Goal: Task Accomplishment & Management: Use online tool/utility

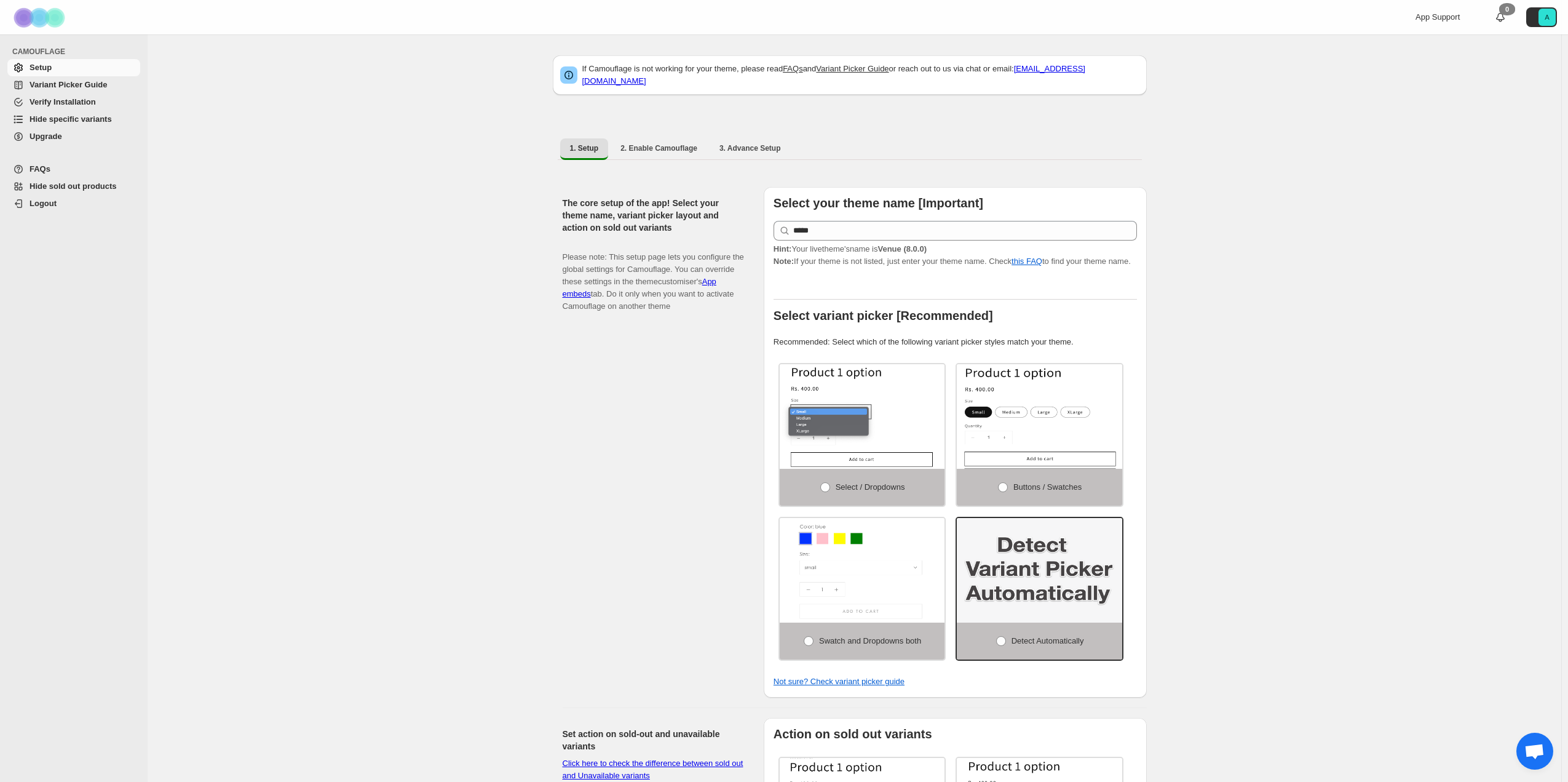
click at [88, 186] on span "Hide sold out products" at bounding box center [73, 186] width 88 height 9
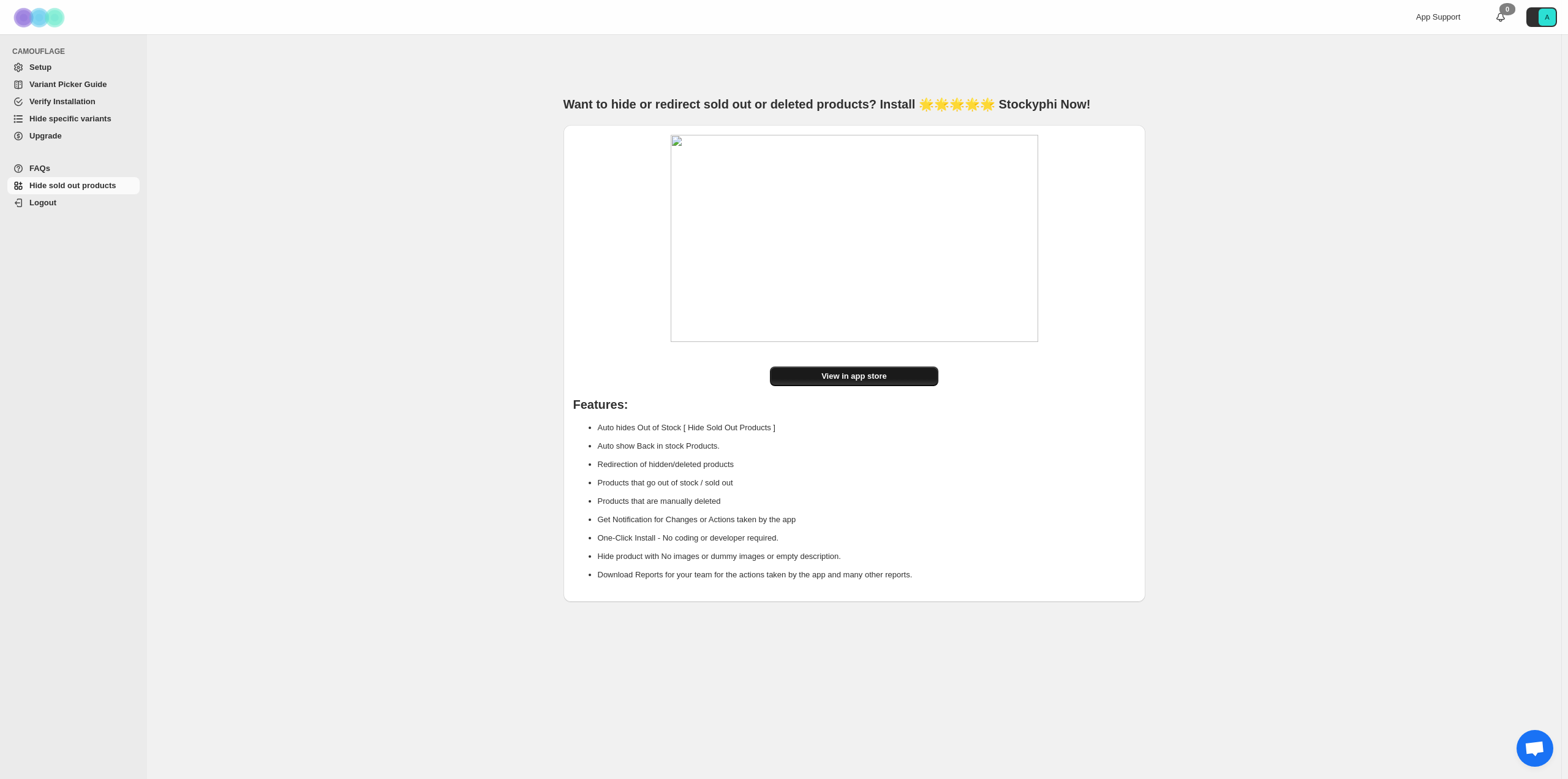
click at [914, 376] on link "View in app store" at bounding box center [854, 376] width 169 height 19
click at [53, 125] on span "Hide specific variants" at bounding box center [83, 119] width 107 height 12
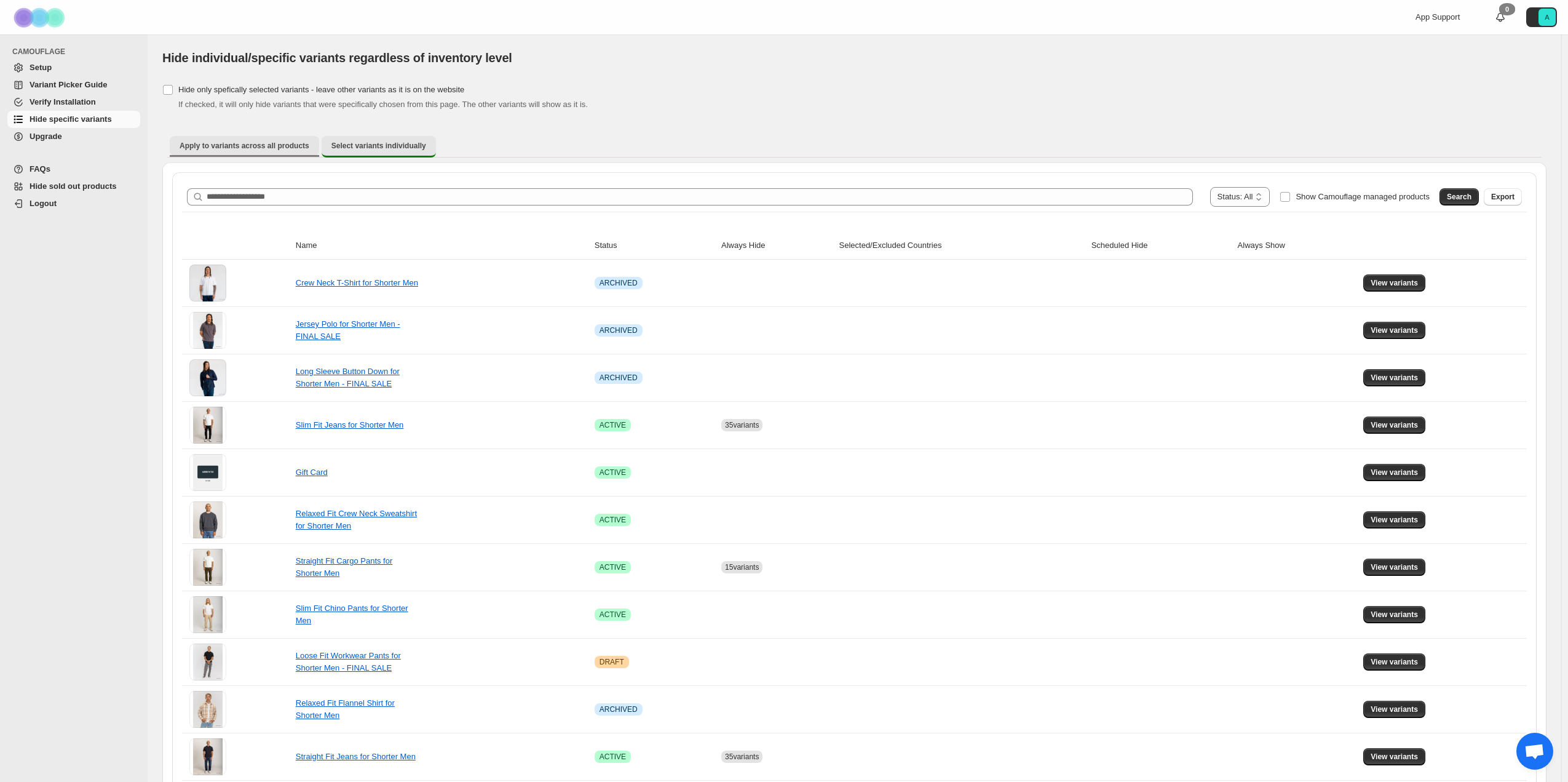
click at [235, 146] on span "Apply to variants across all products" at bounding box center [244, 145] width 130 height 10
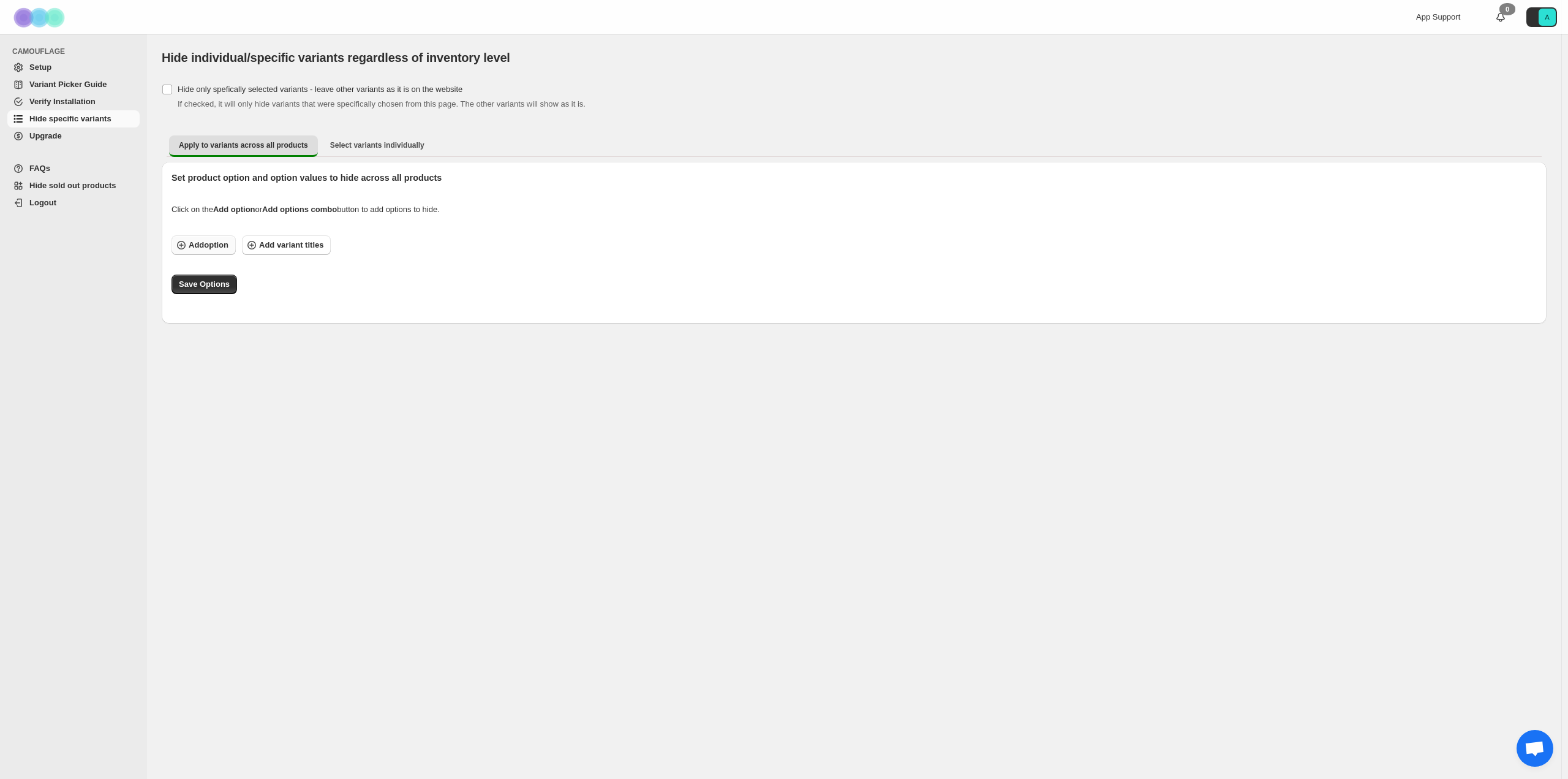
click at [220, 247] on span "Add option" at bounding box center [208, 245] width 39 height 12
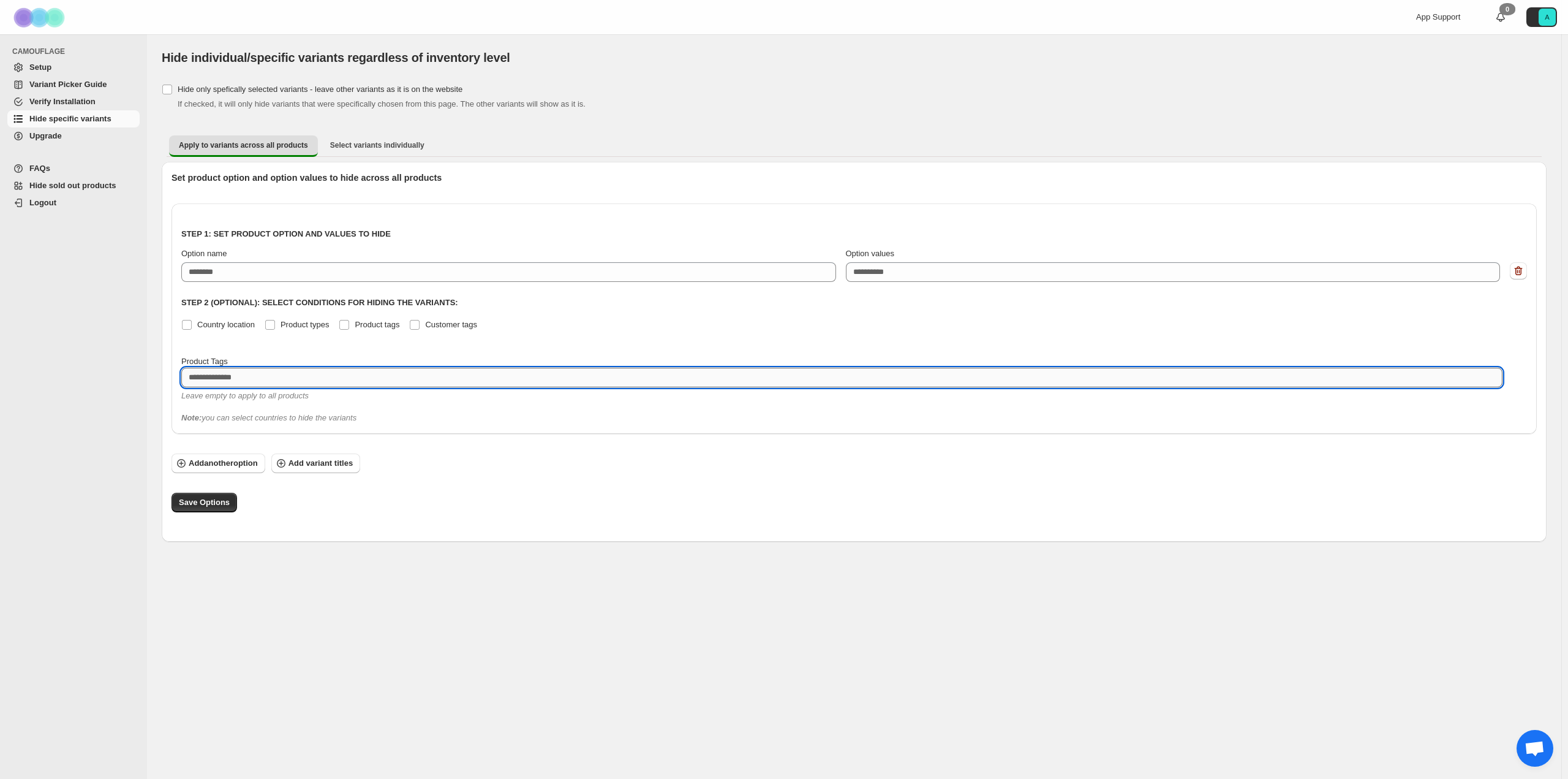
click at [237, 378] on textarea at bounding box center [842, 377] width 1321 height 19
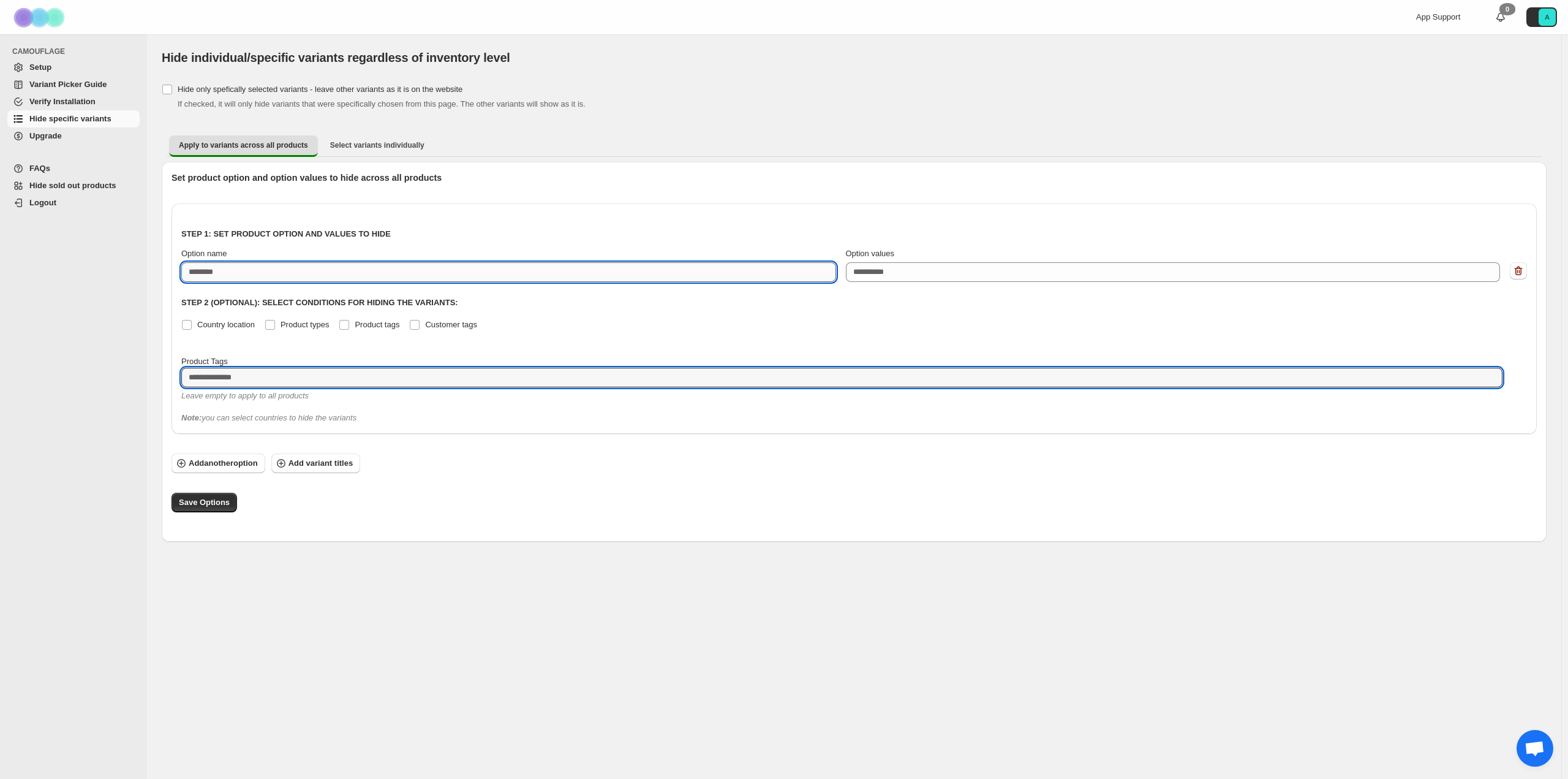
click at [196, 267] on input "Option name" at bounding box center [509, 272] width 655 height 19
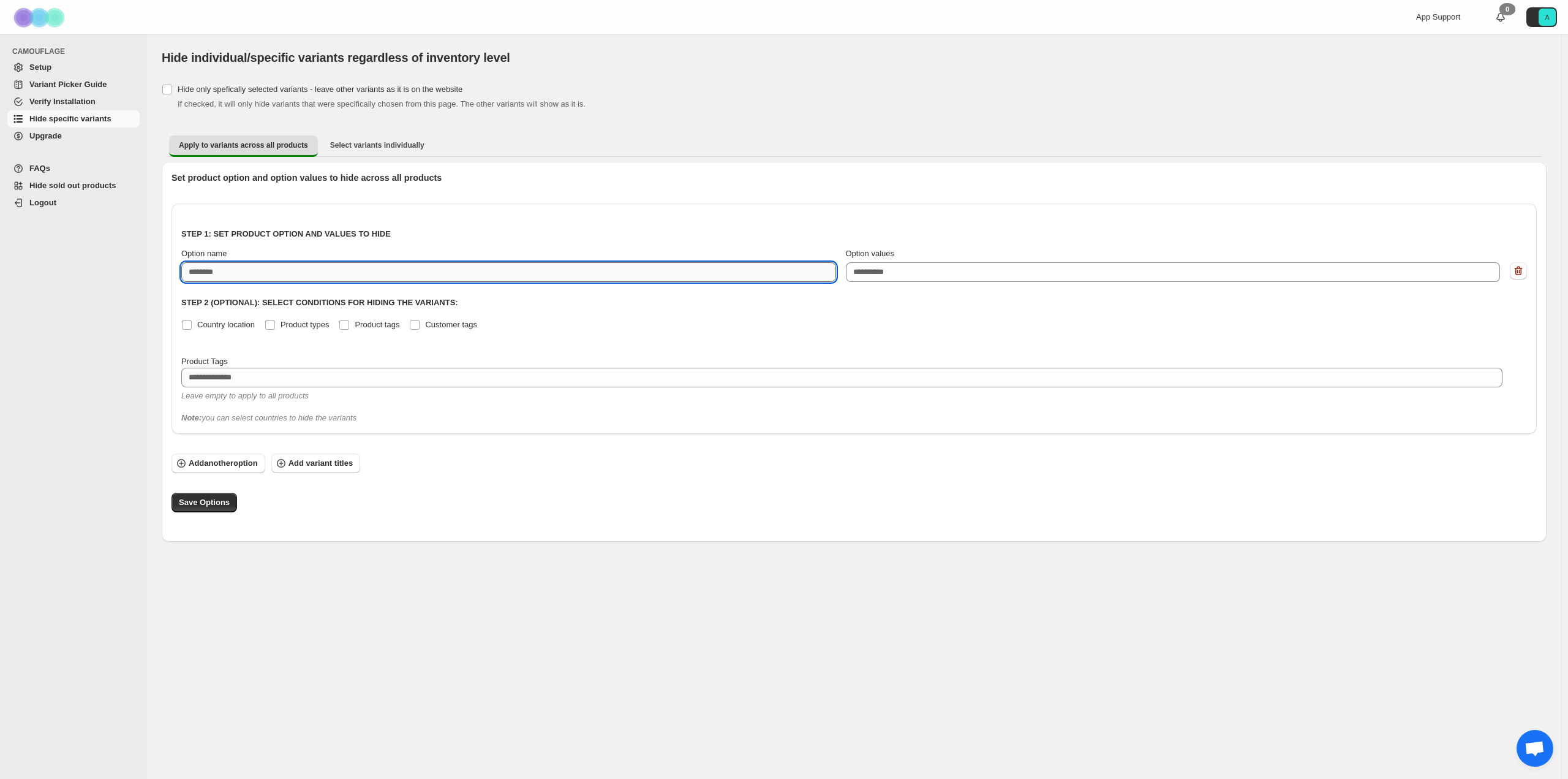
click at [285, 271] on input "Option name" at bounding box center [509, 272] width 655 height 19
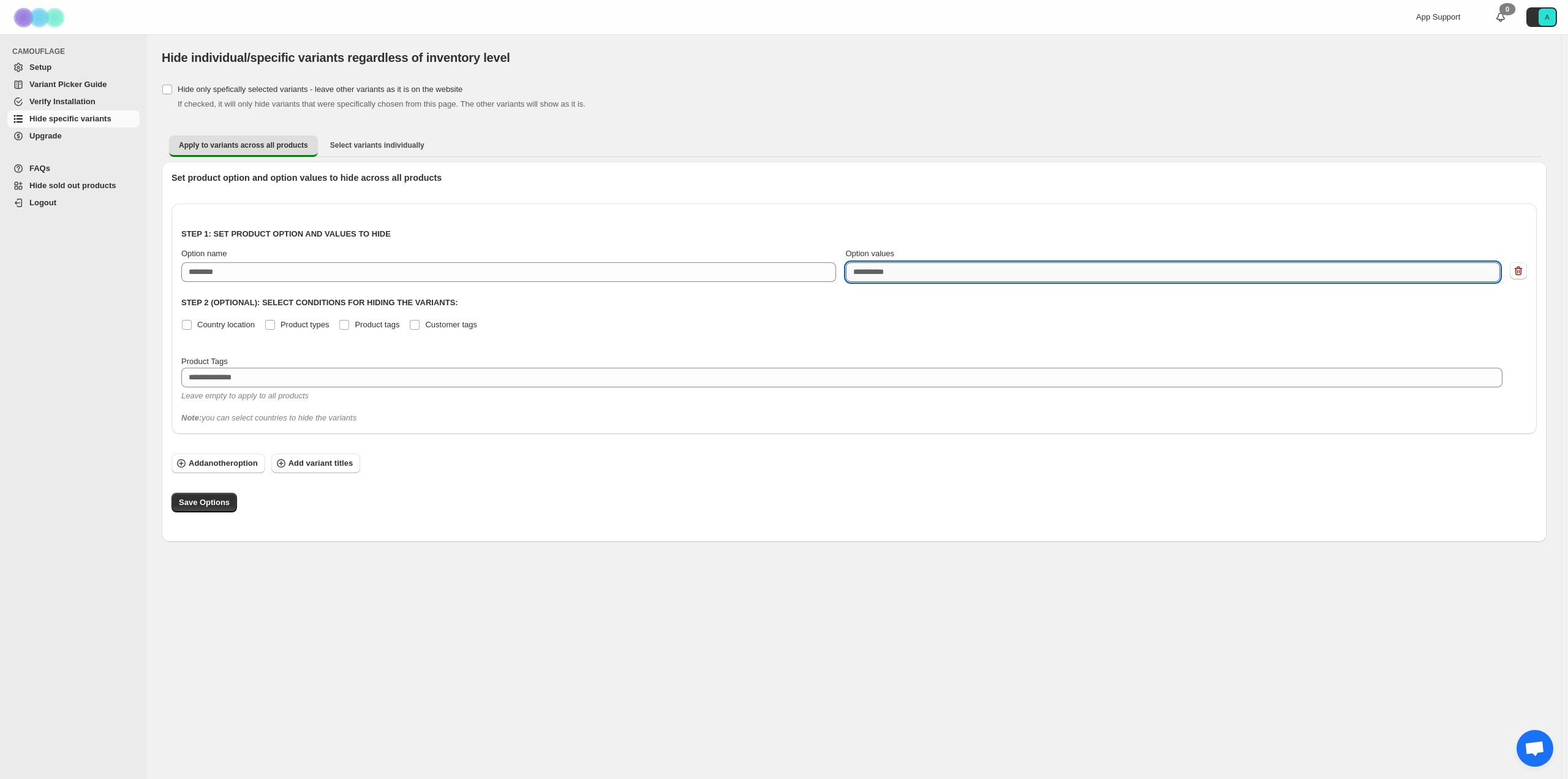
click at [882, 272] on textarea "Option values" at bounding box center [1173, 272] width 655 height 19
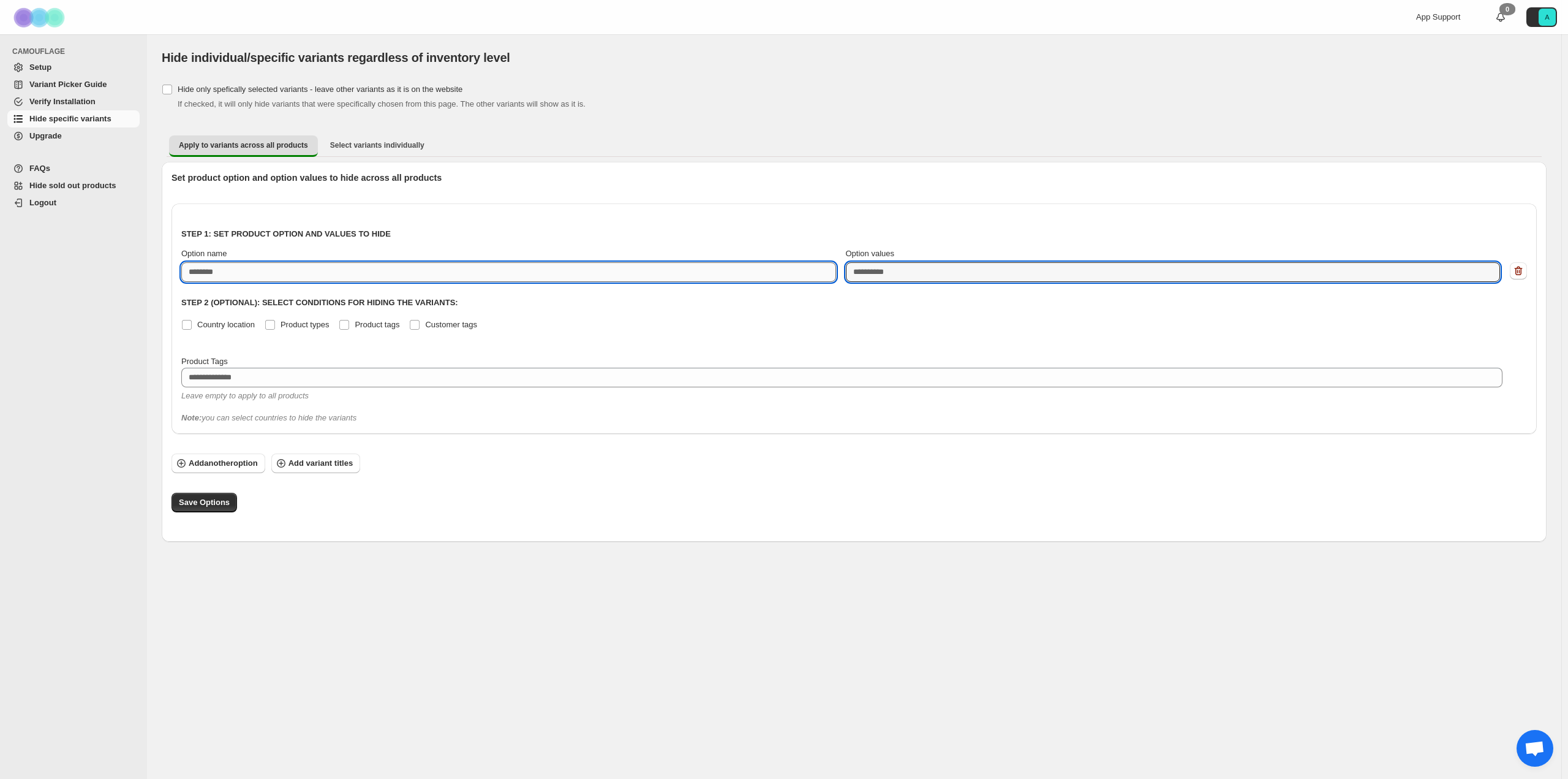
click at [359, 272] on input "Option name" at bounding box center [509, 272] width 655 height 19
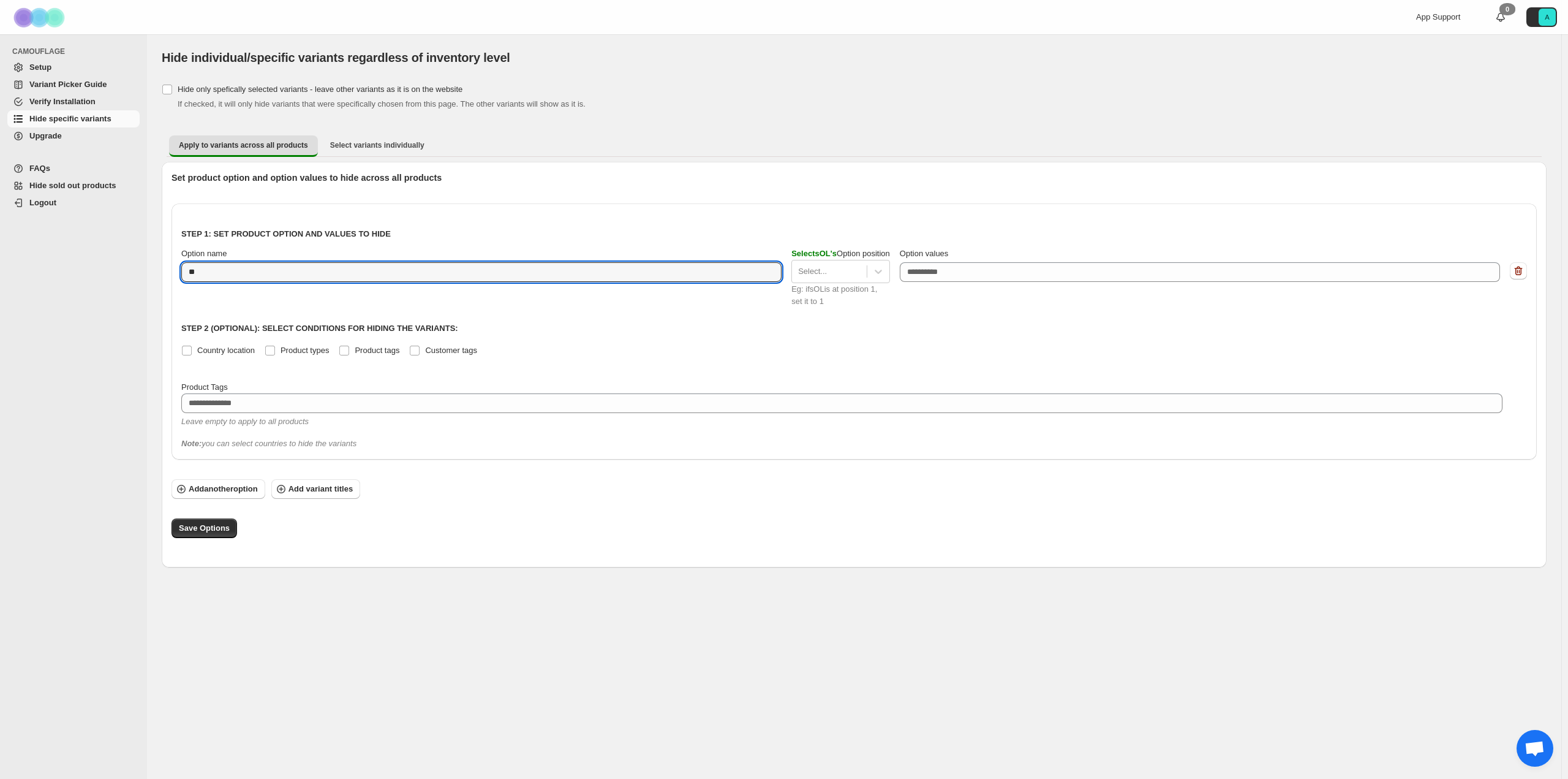
type input "*"
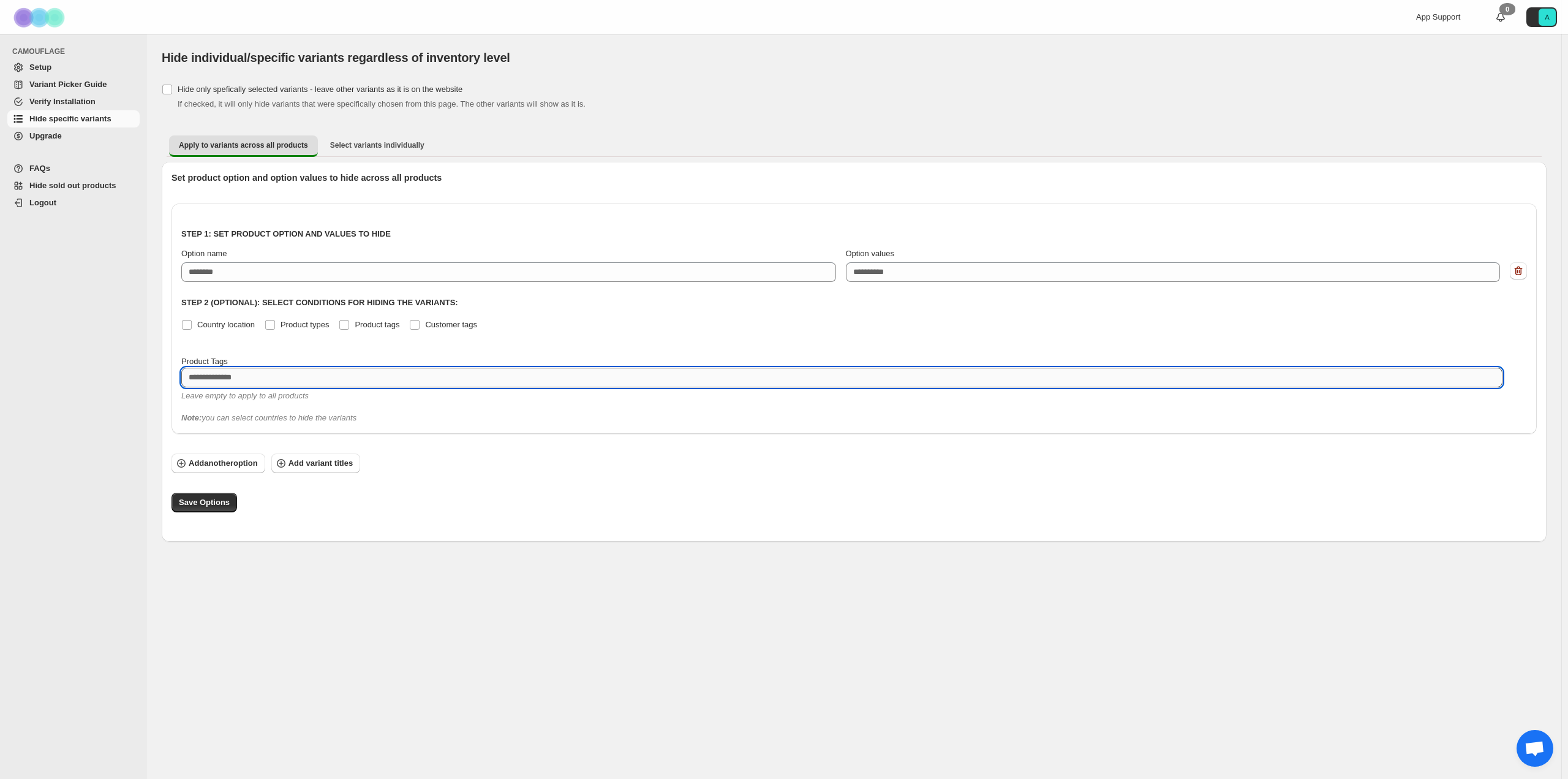
click at [205, 377] on textarea at bounding box center [842, 377] width 1321 height 19
click at [384, 146] on span "Select variants individually" at bounding box center [377, 145] width 94 height 10
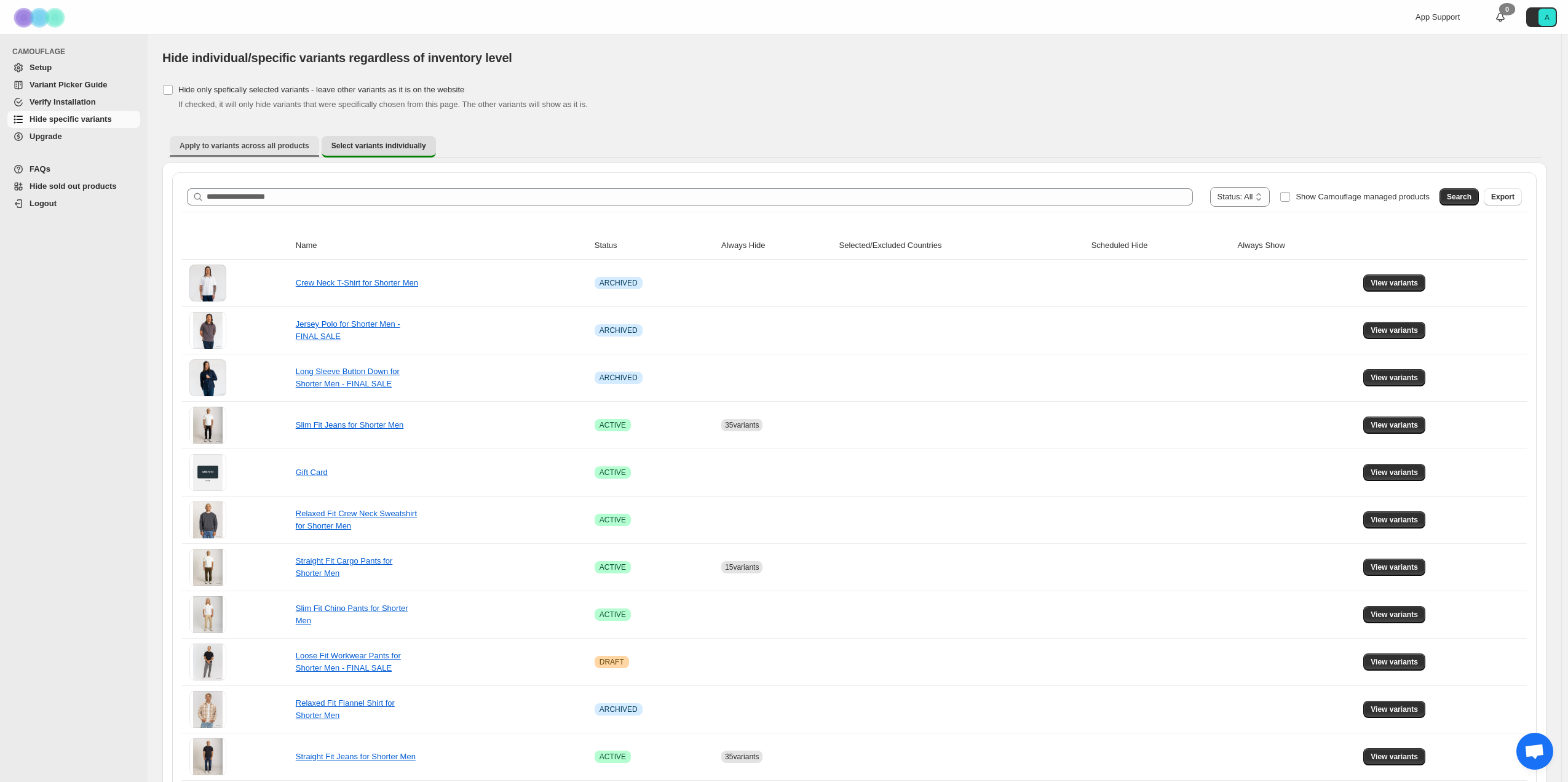
click at [257, 143] on span "Apply to variants across all products" at bounding box center [244, 145] width 130 height 10
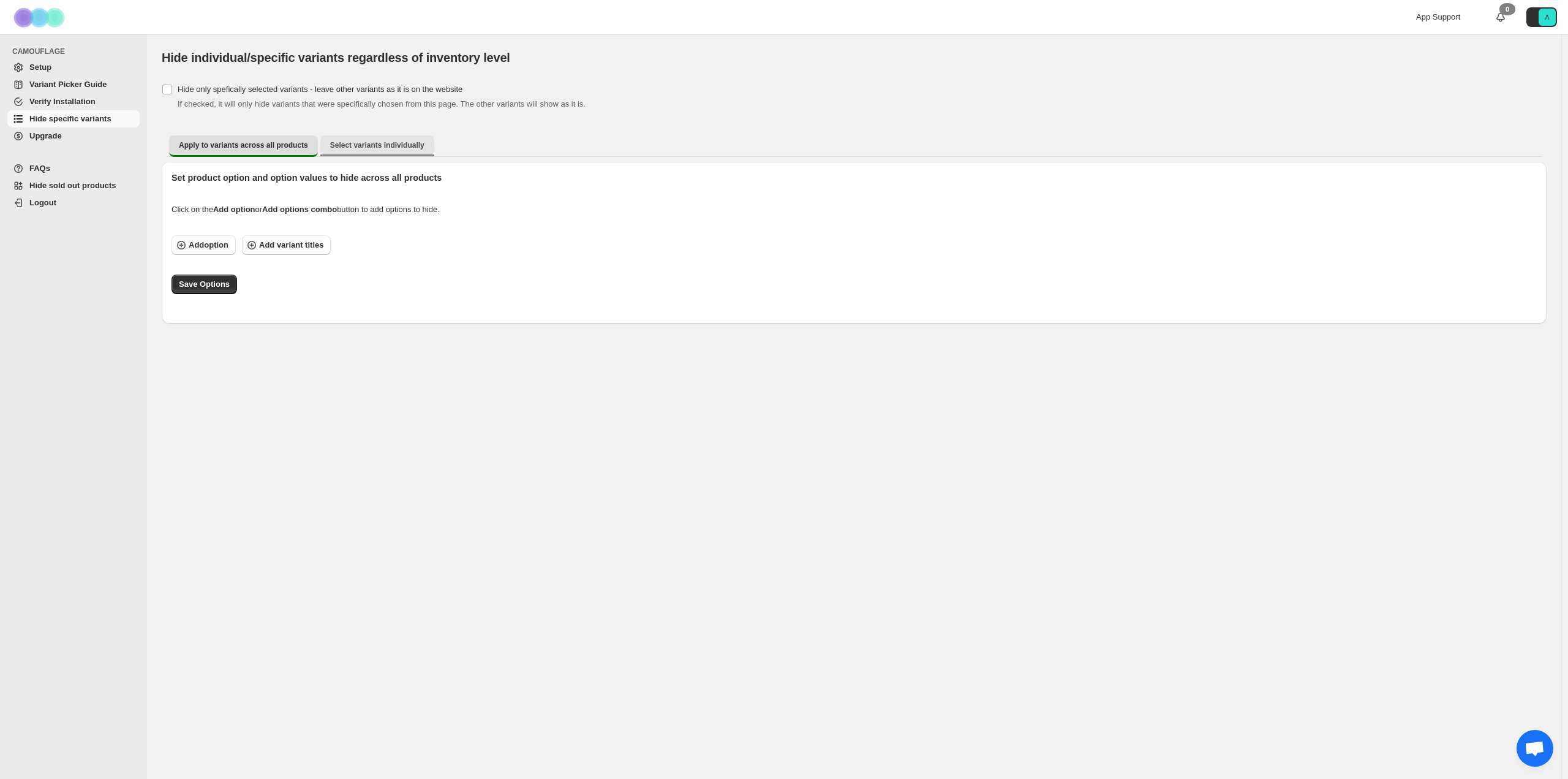
click at [348, 138] on button "Select variants individually" at bounding box center [377, 145] width 114 height 19
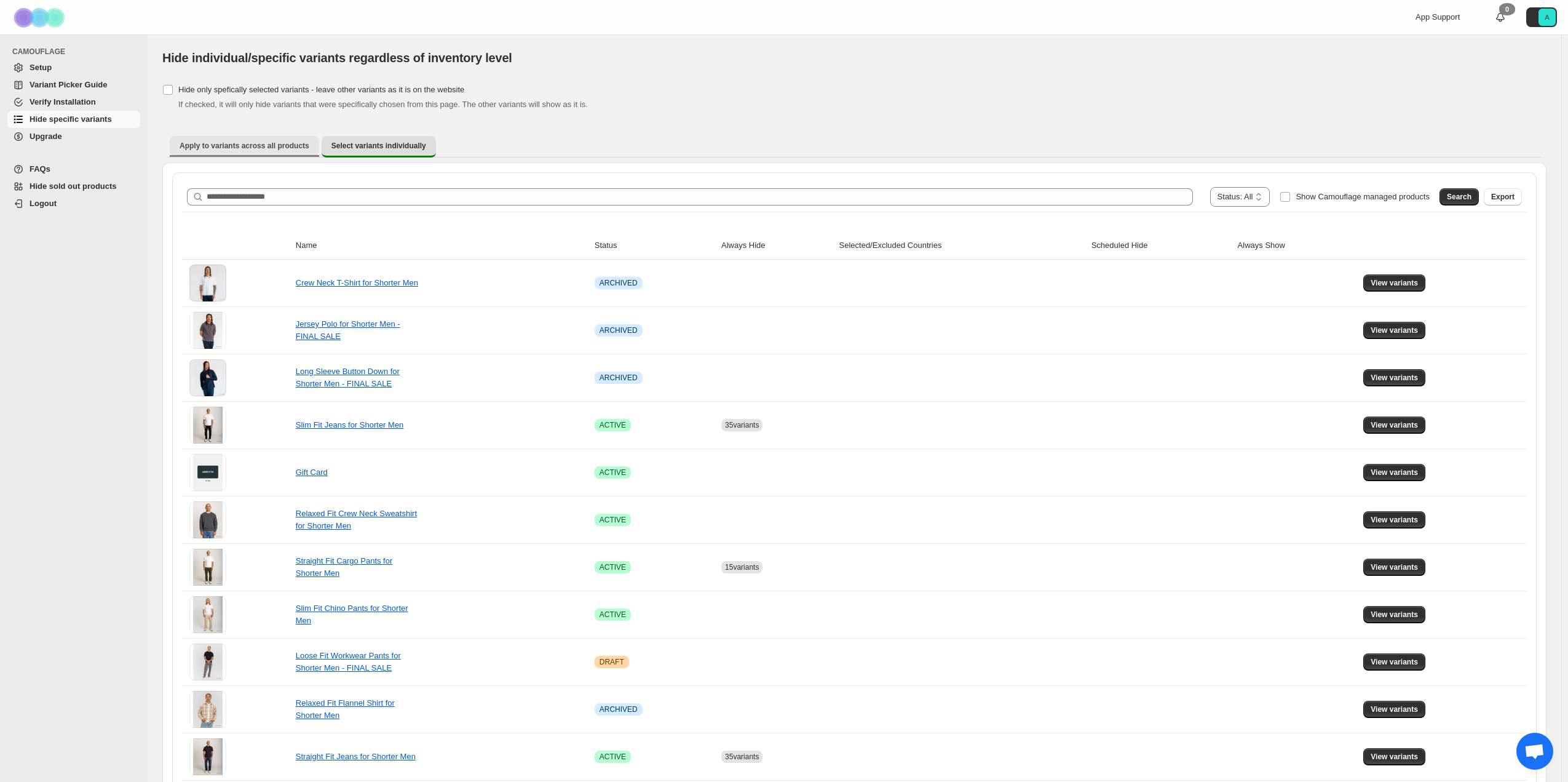
click at [263, 140] on button "Apply to variants across all products" at bounding box center [245, 145] width 150 height 19
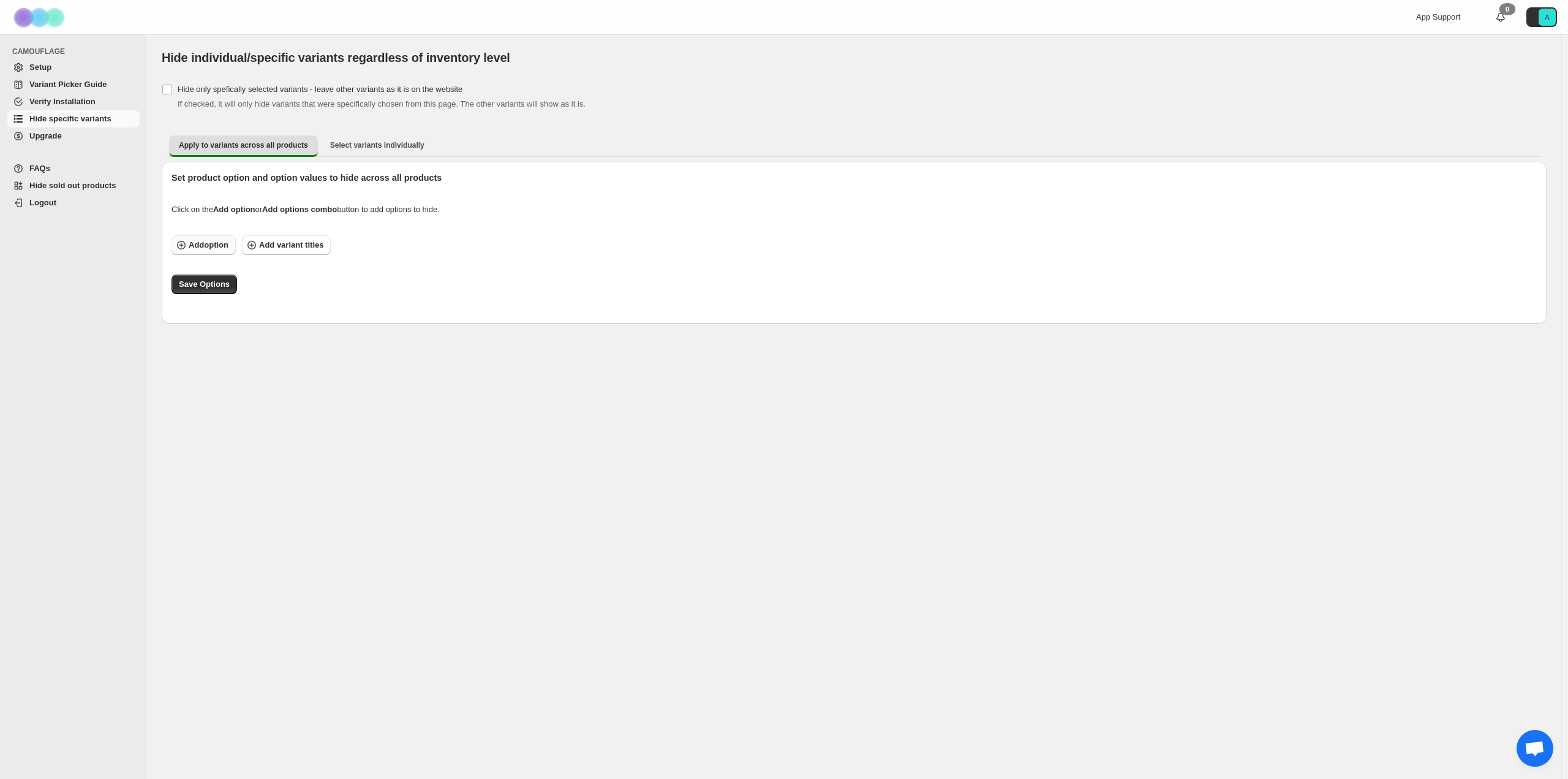
click at [190, 242] on span "Add option" at bounding box center [208, 245] width 39 height 12
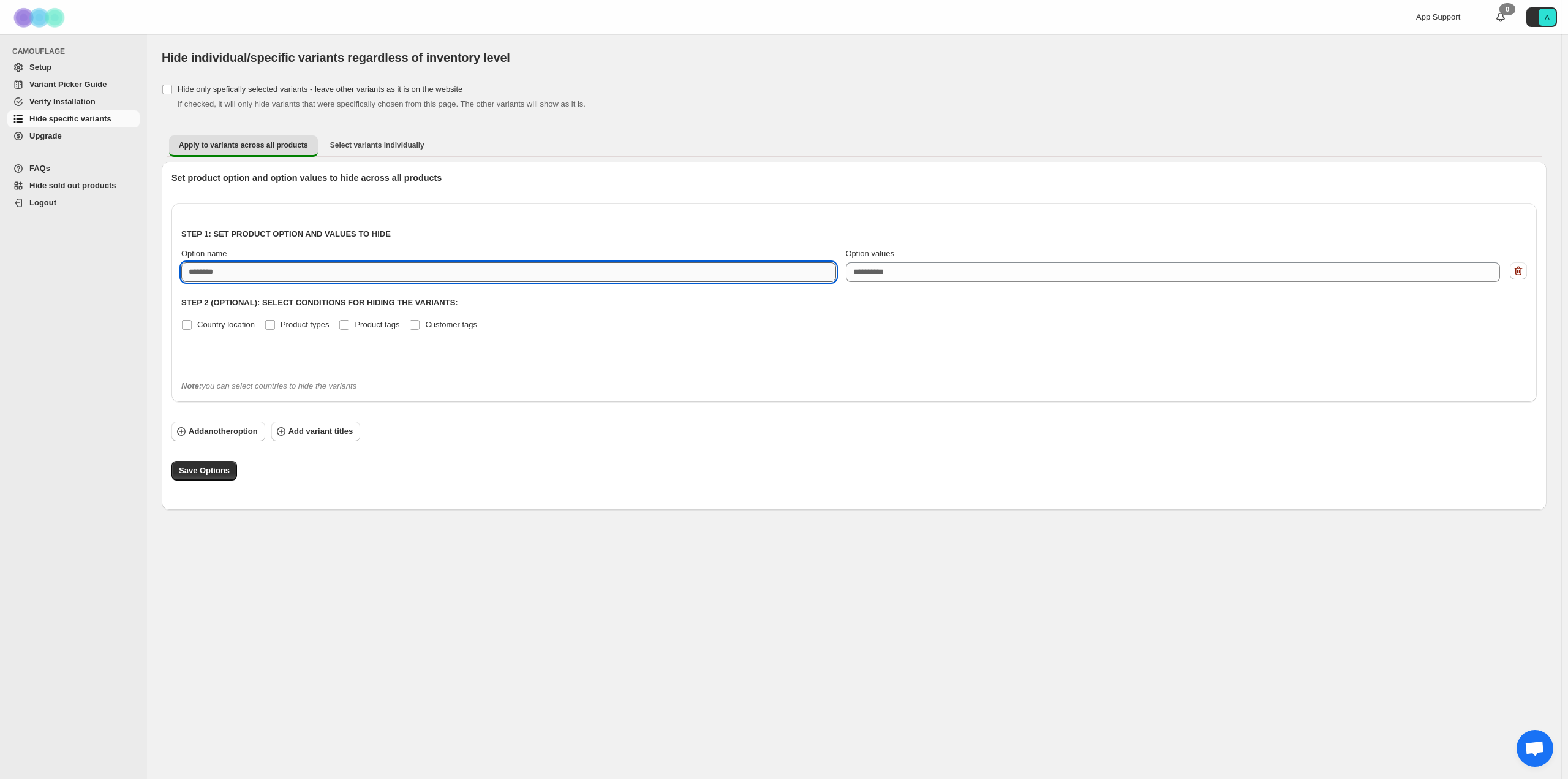
click at [272, 276] on input "Option name" at bounding box center [509, 272] width 655 height 19
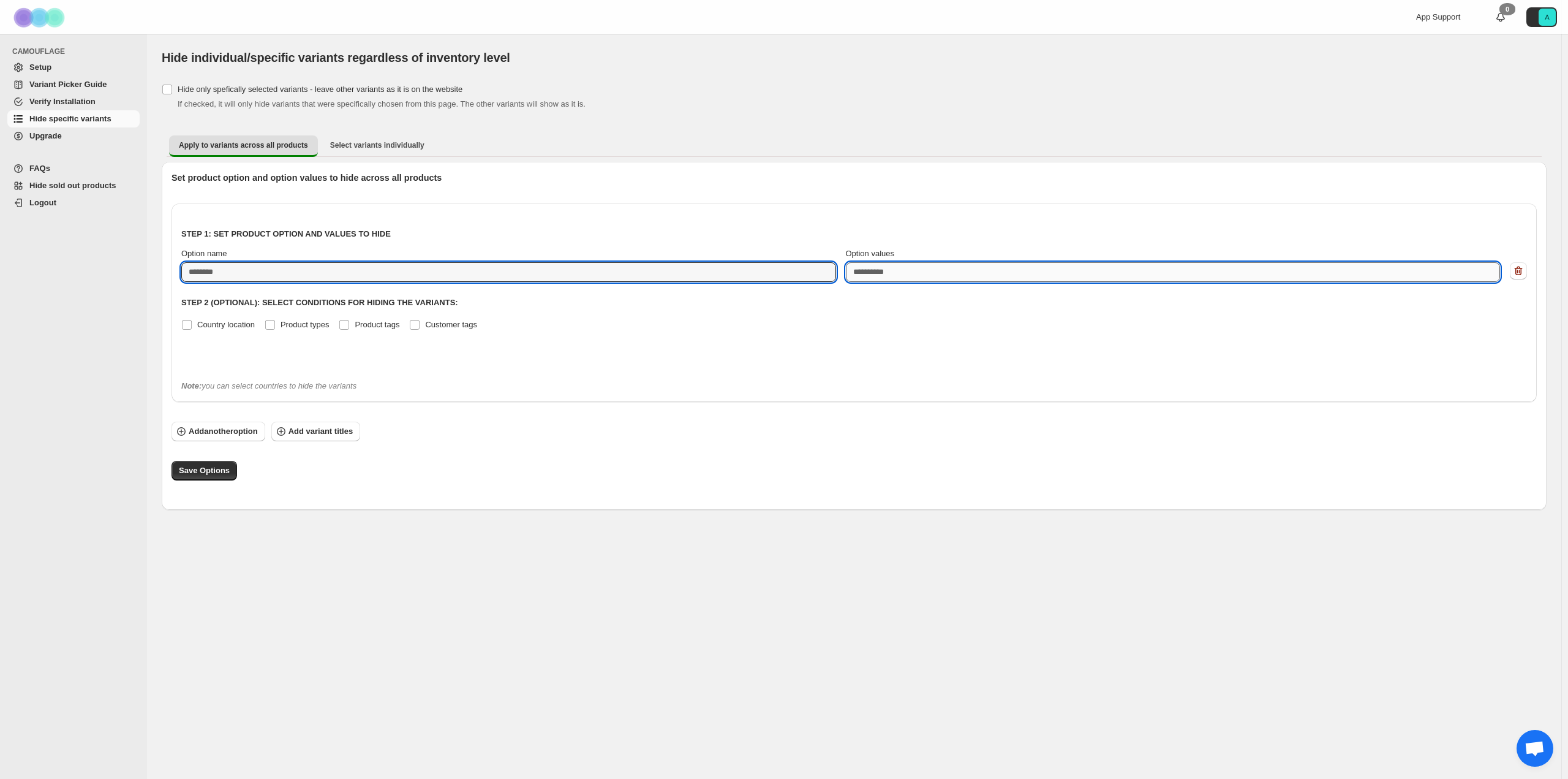
click at [898, 273] on textarea "Option values" at bounding box center [1173, 272] width 655 height 19
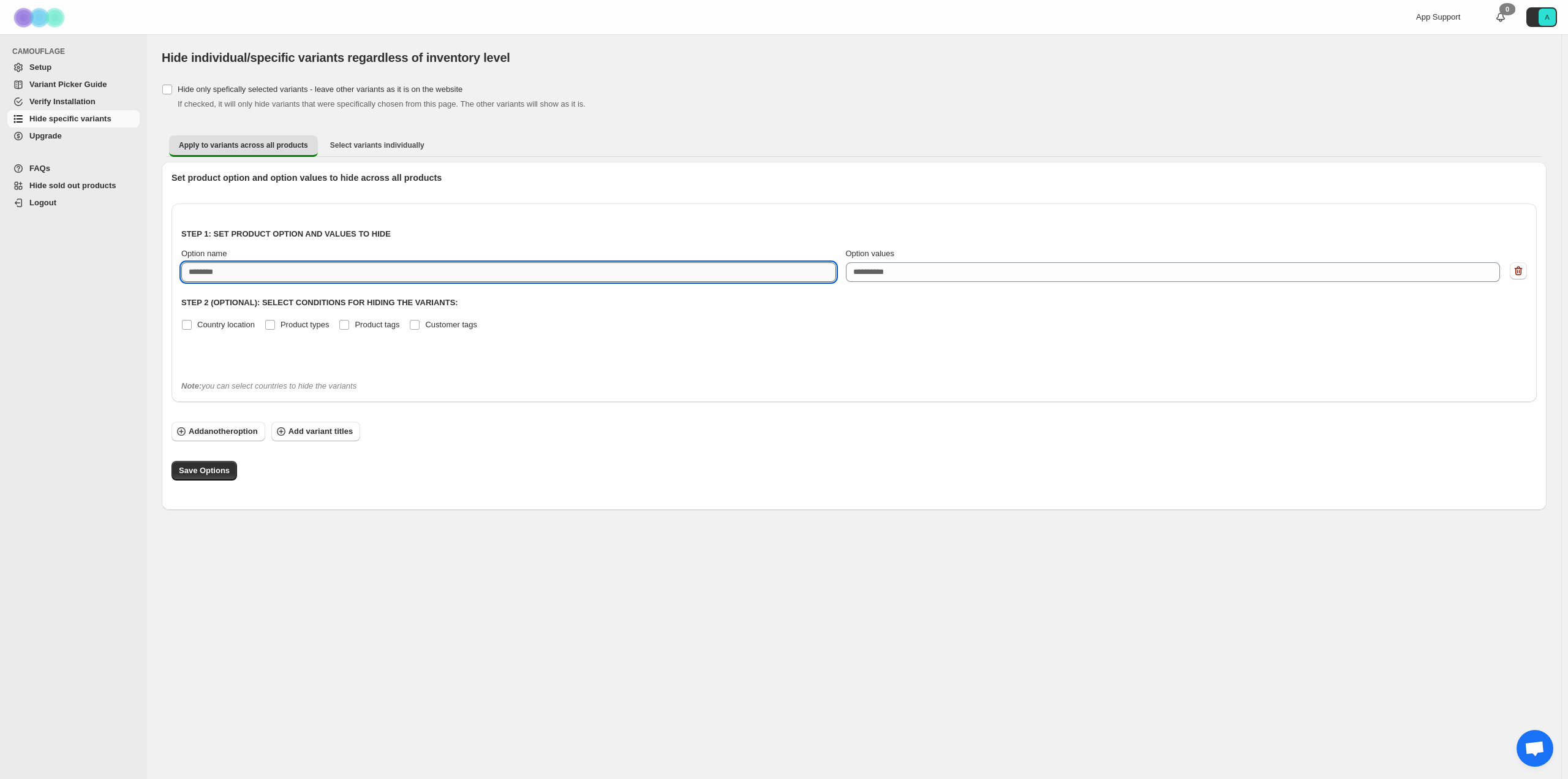
click at [206, 270] on input "Option name" at bounding box center [509, 272] width 655 height 19
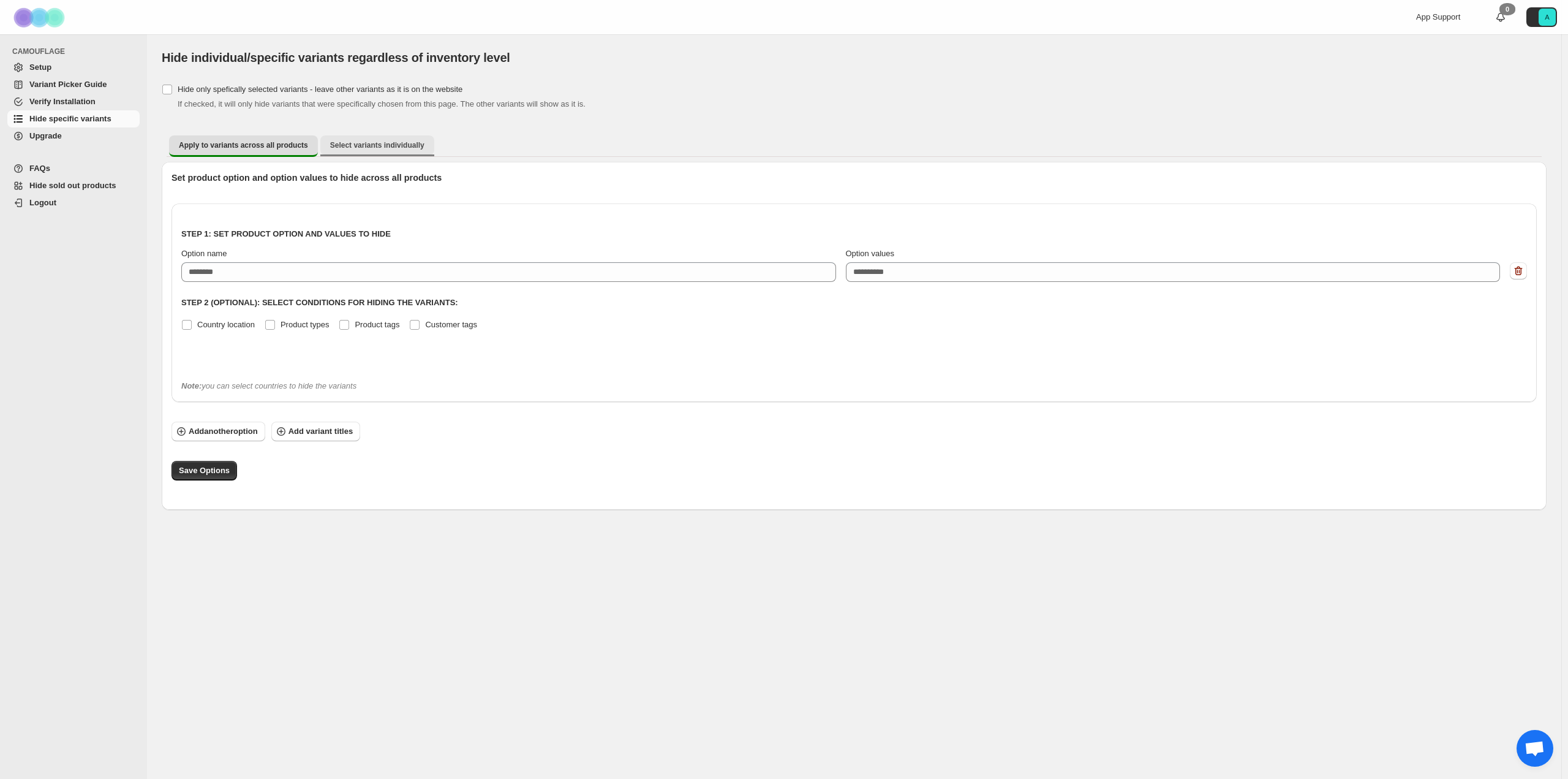
click at [330, 142] on span "Select variants individually" at bounding box center [377, 145] width 94 height 10
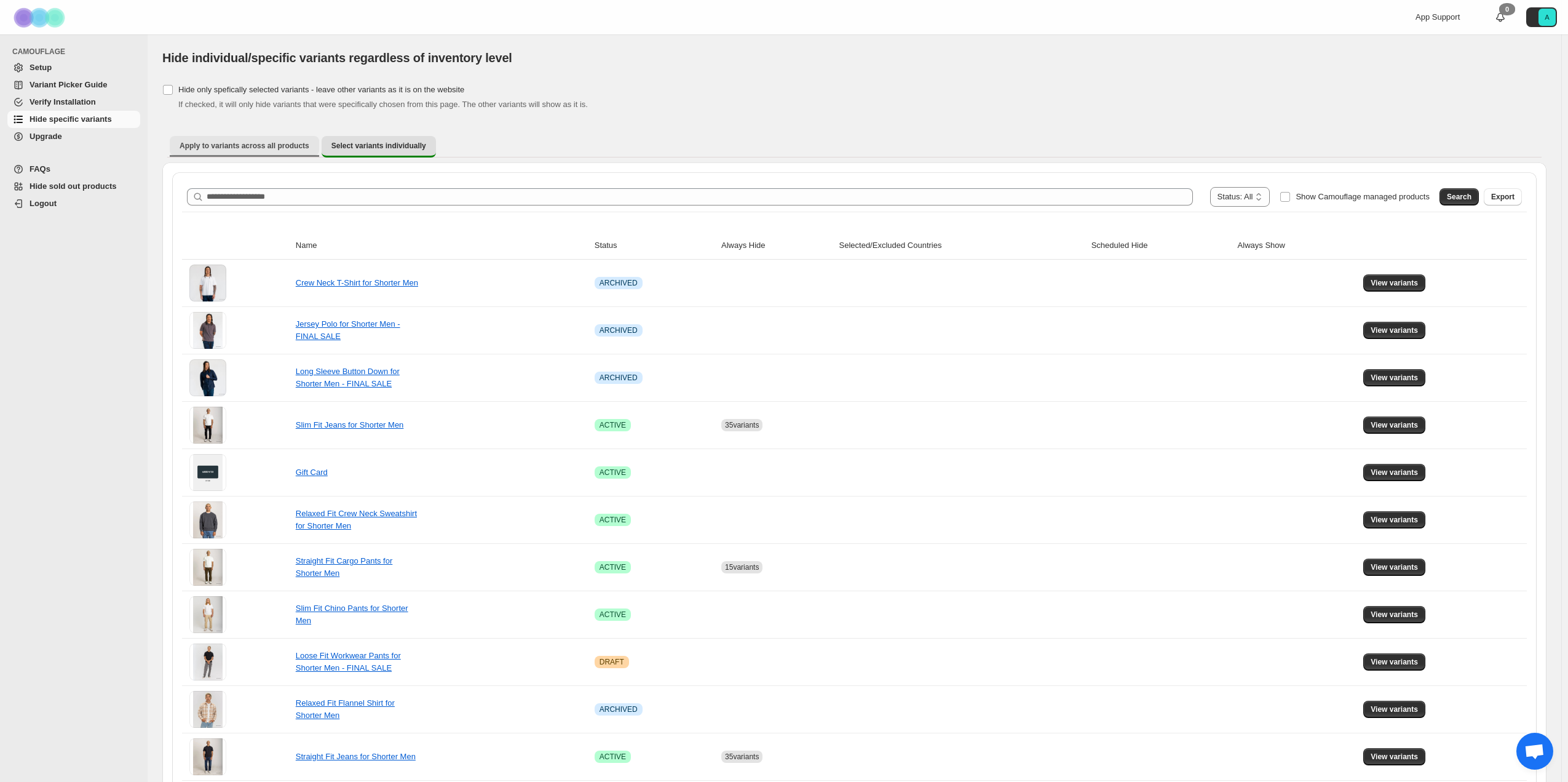
click at [259, 146] on span "Apply to variants across all products" at bounding box center [244, 145] width 130 height 10
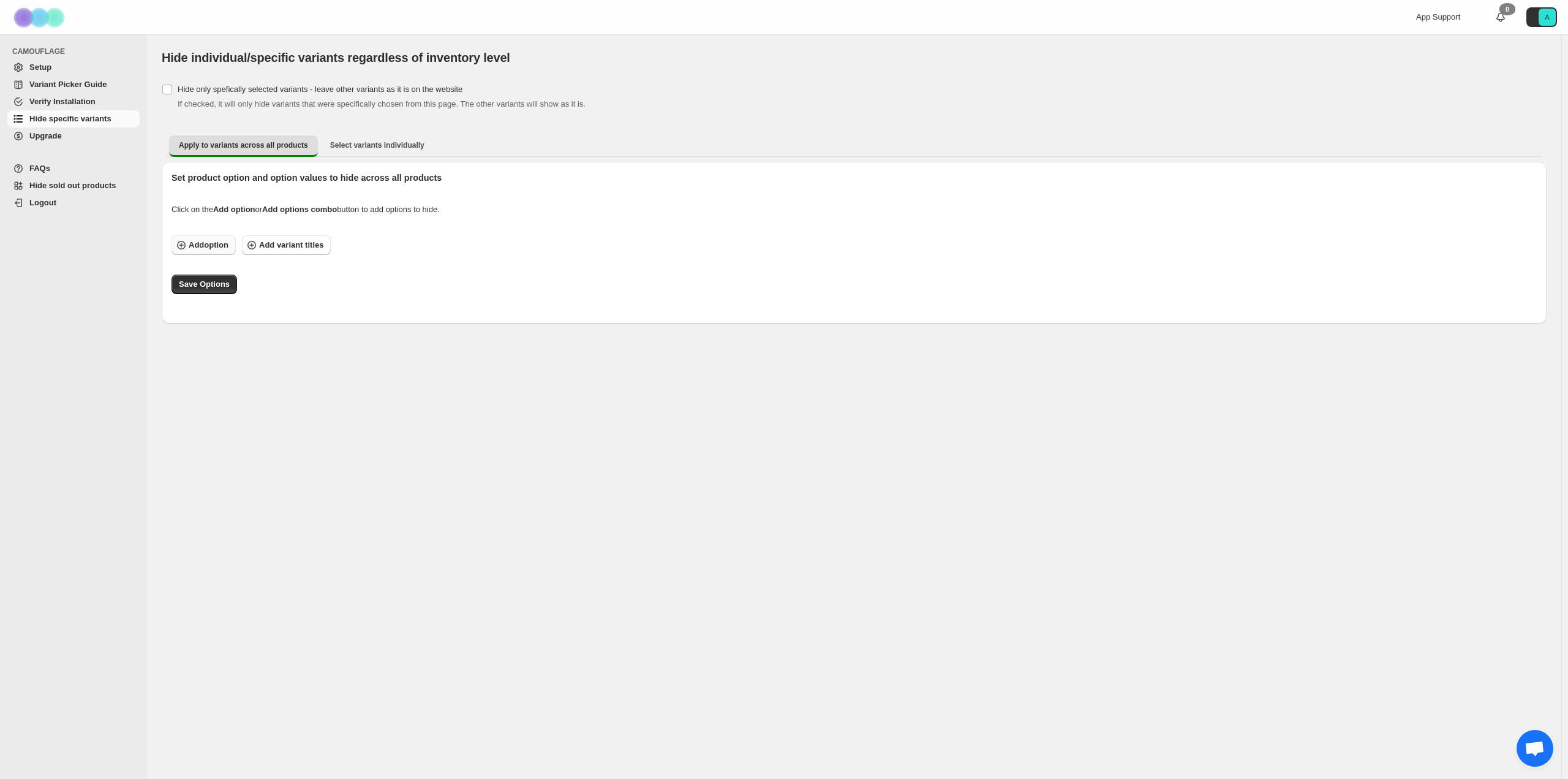
click at [211, 249] on span "Add option" at bounding box center [208, 245] width 39 height 12
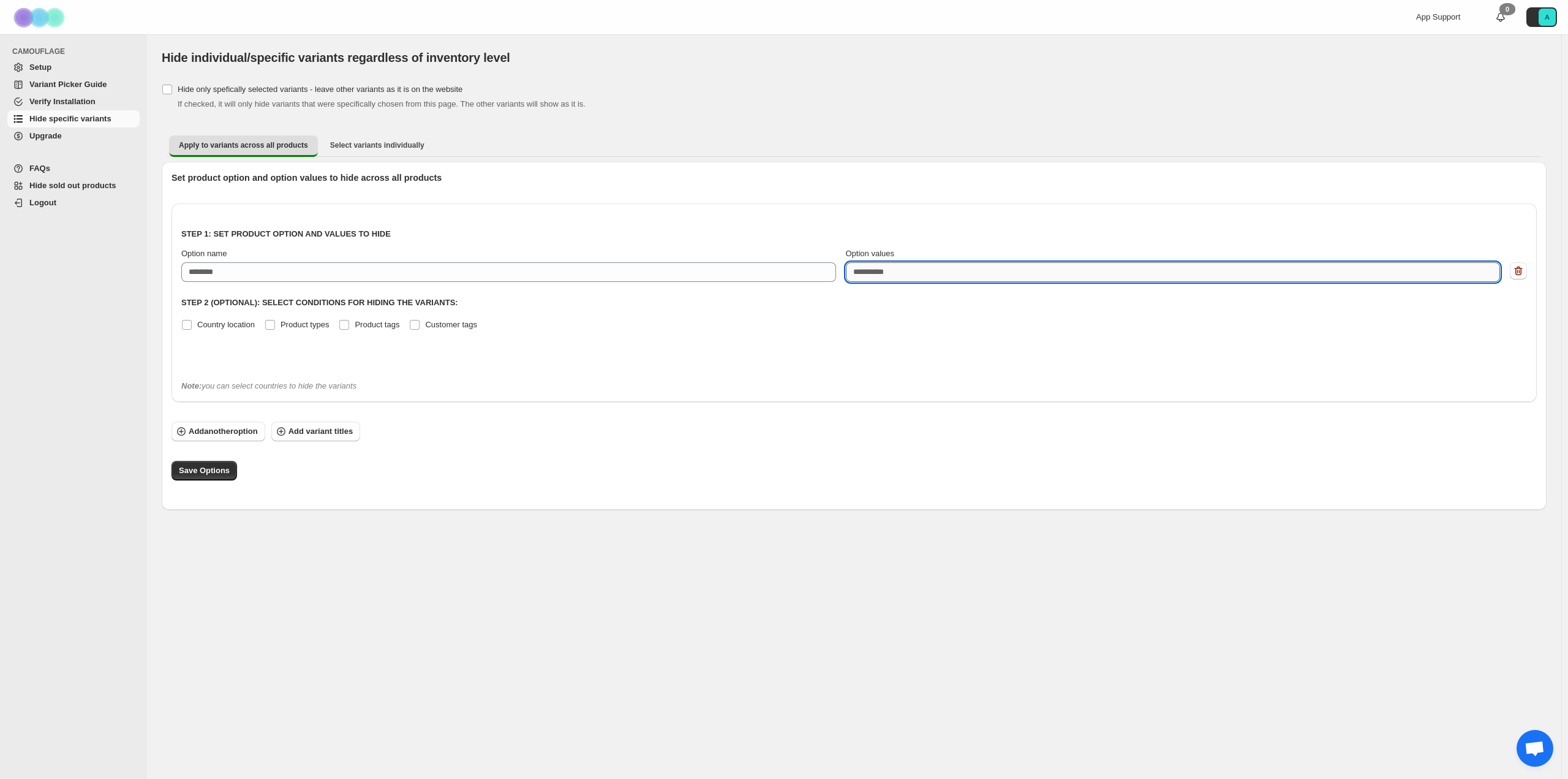
click at [919, 268] on textarea "Option values" at bounding box center [1173, 272] width 655 height 19
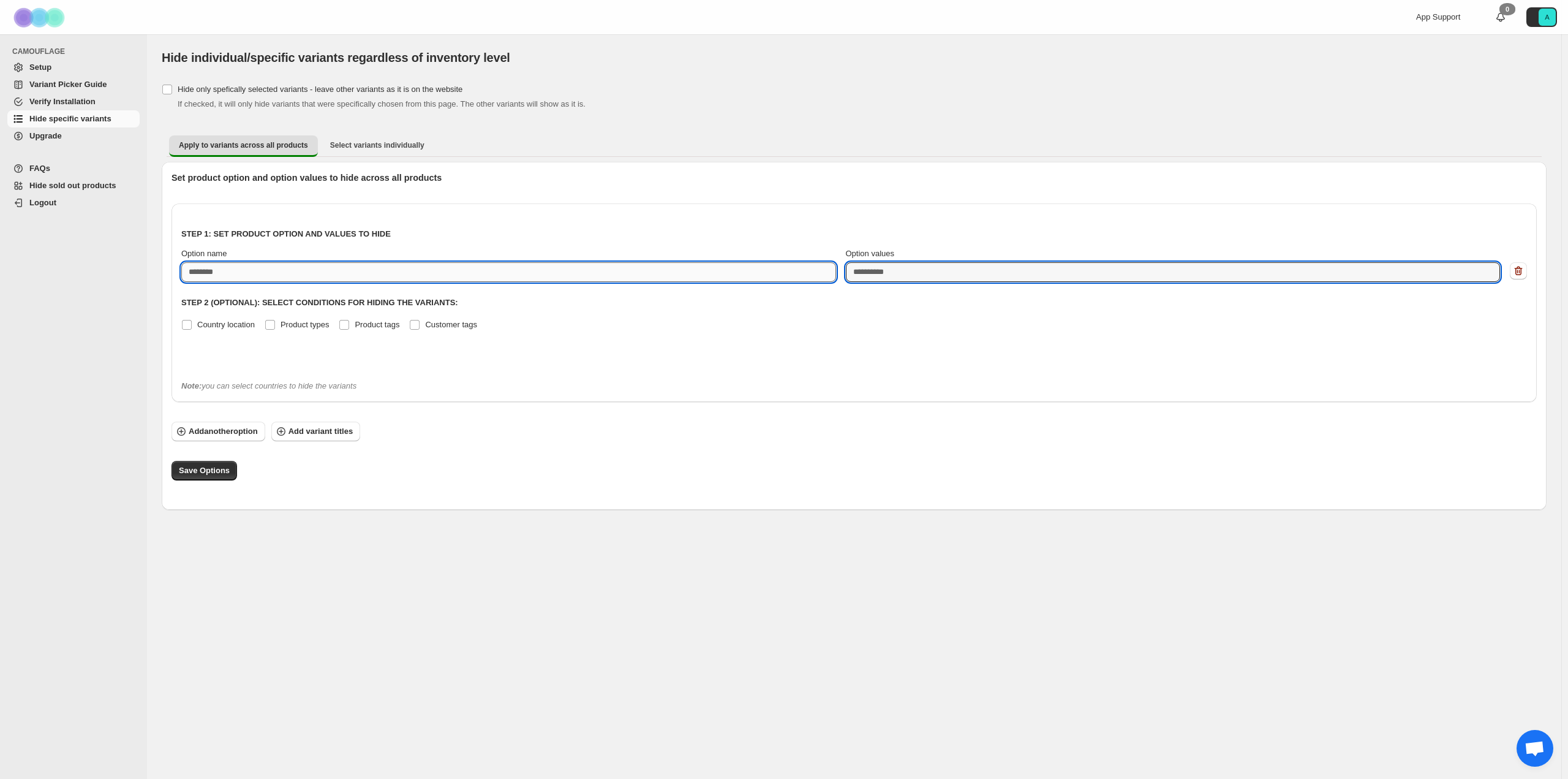
click at [308, 275] on input "Option name" at bounding box center [509, 272] width 655 height 19
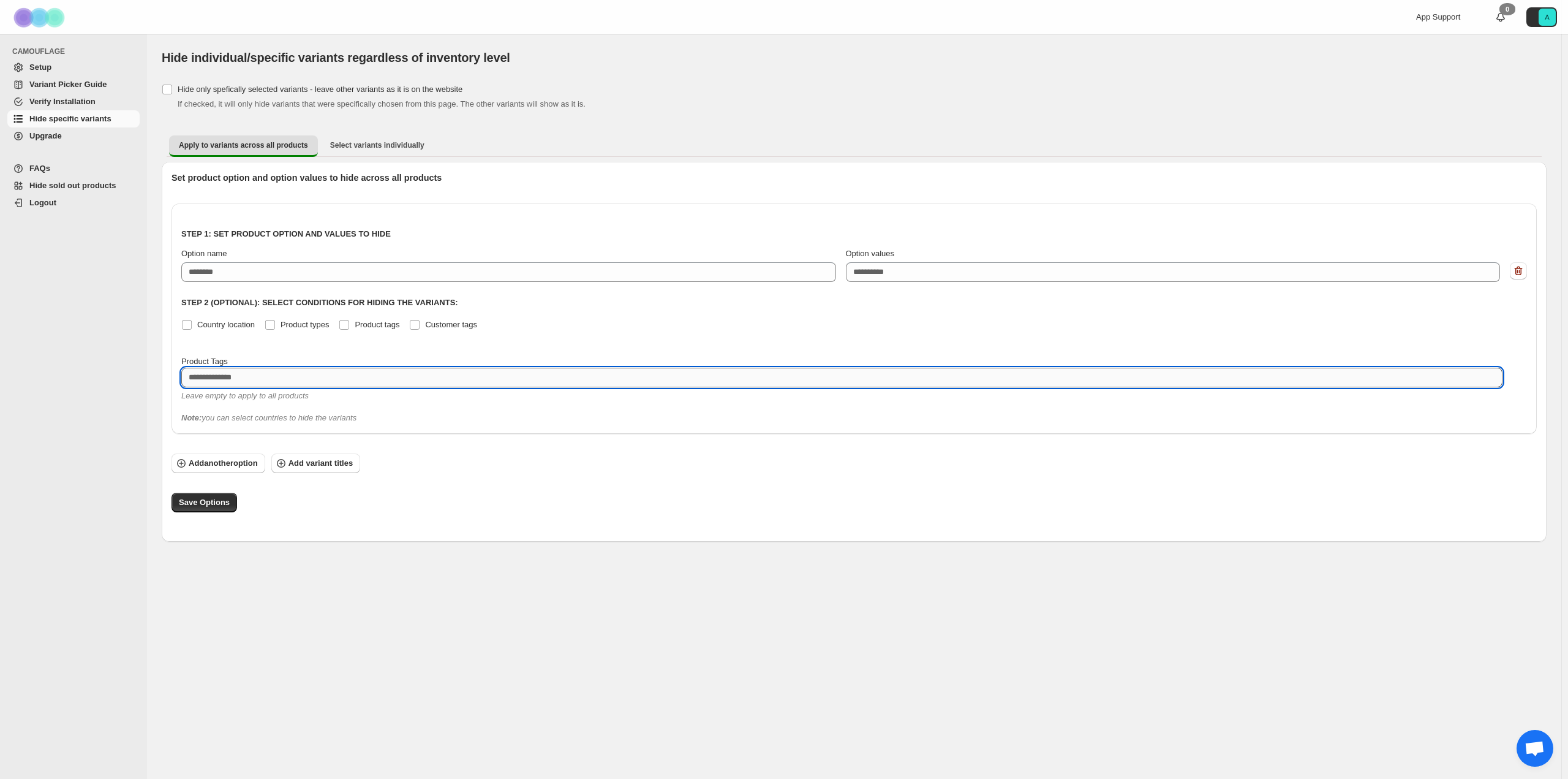
click at [279, 381] on textarea at bounding box center [842, 377] width 1321 height 19
click at [503, 169] on div "Set product option and option values to hide across all products Step 1: Set pr…" at bounding box center [849, 347] width 1375 height 371
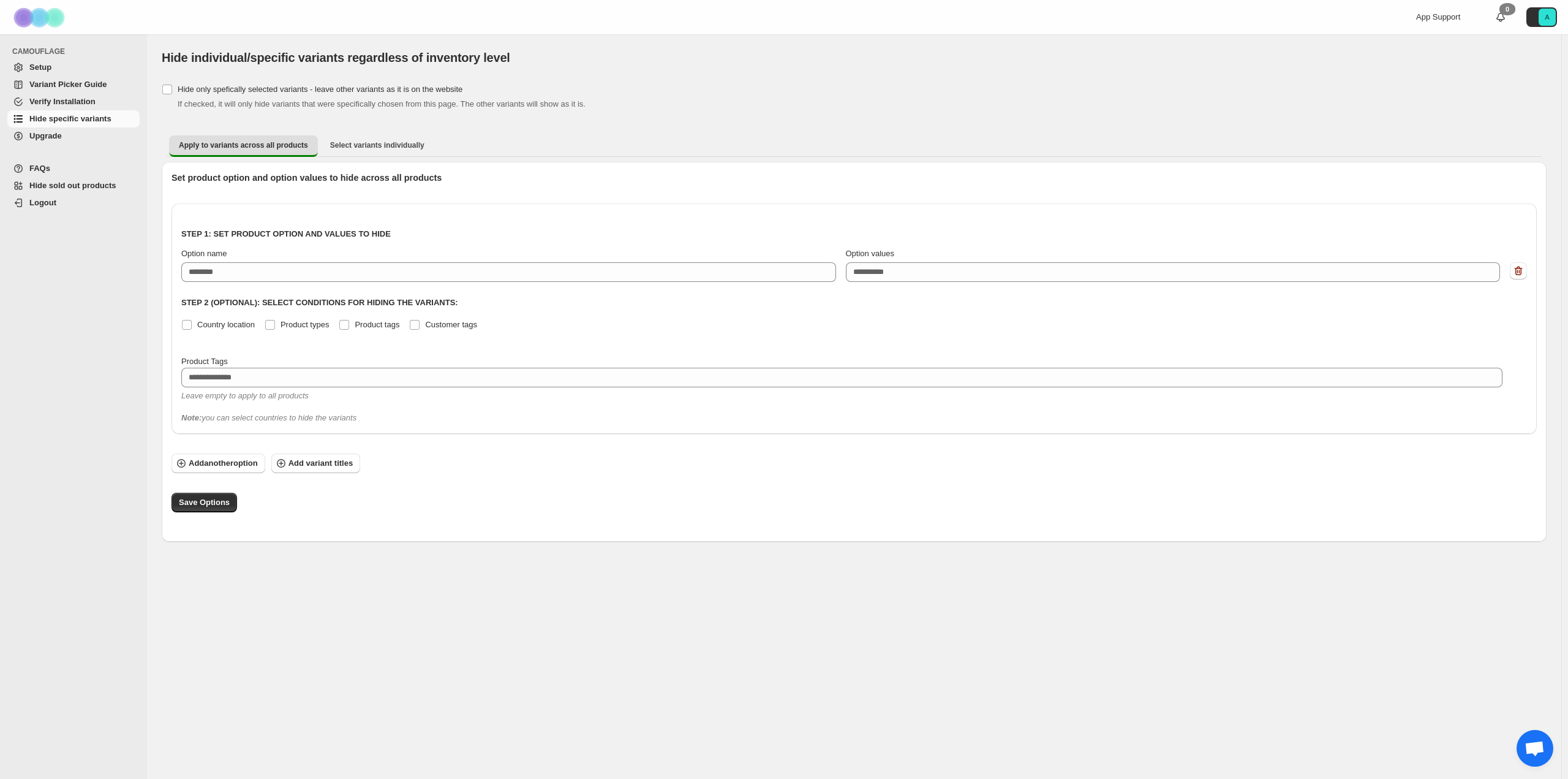
drag, startPoint x: 406, startPoint y: 600, endPoint x: 365, endPoint y: 592, distance: 41.8
click at [406, 600] on div "[object Object]. This page is ready Hide individual/specific variants regardles…" at bounding box center [854, 406] width 1414 height 745
click at [1526, 270] on button "button" at bounding box center [1519, 271] width 17 height 17
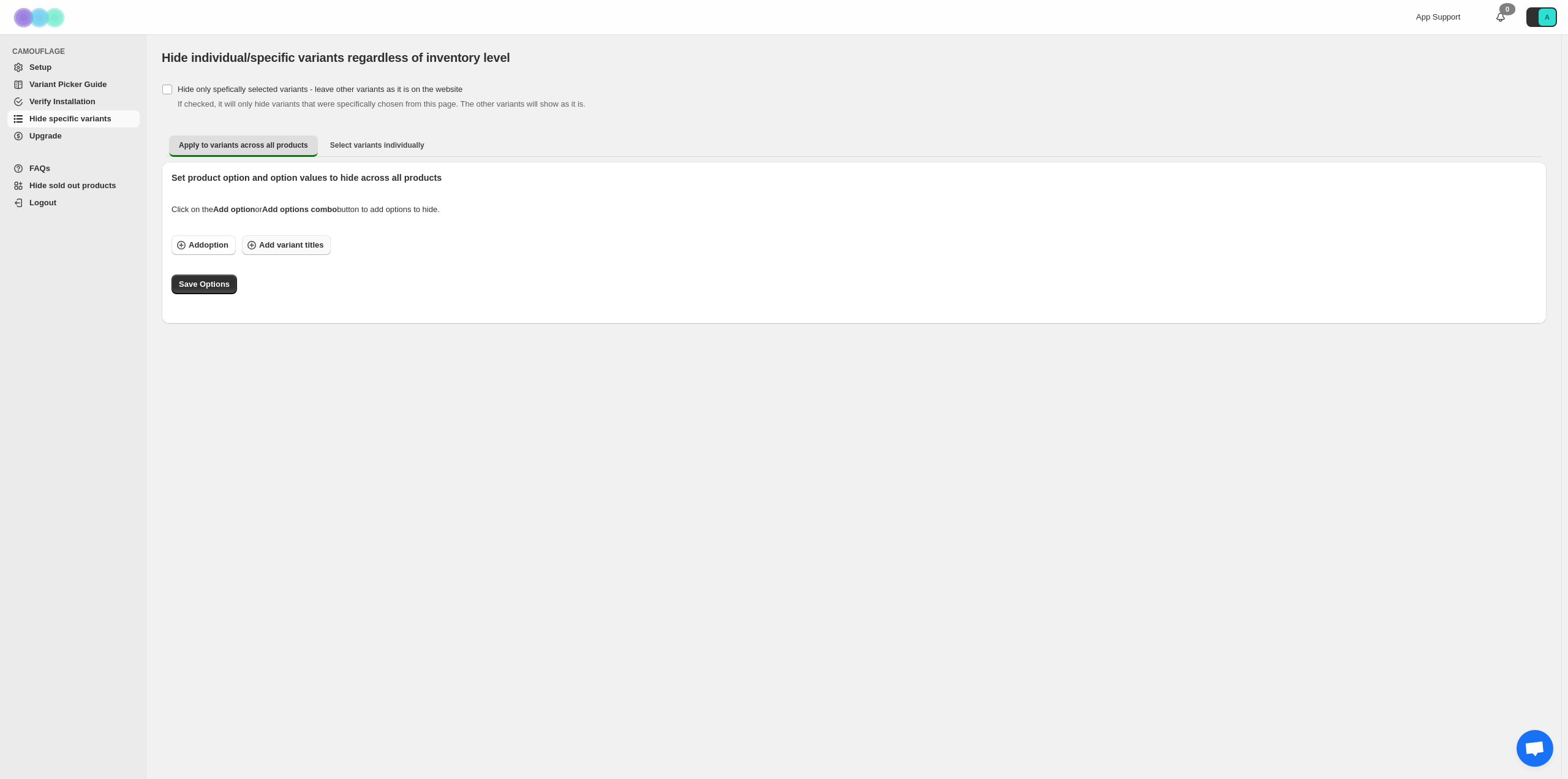
click at [296, 246] on span "Add variant titles" at bounding box center [291, 245] width 64 height 12
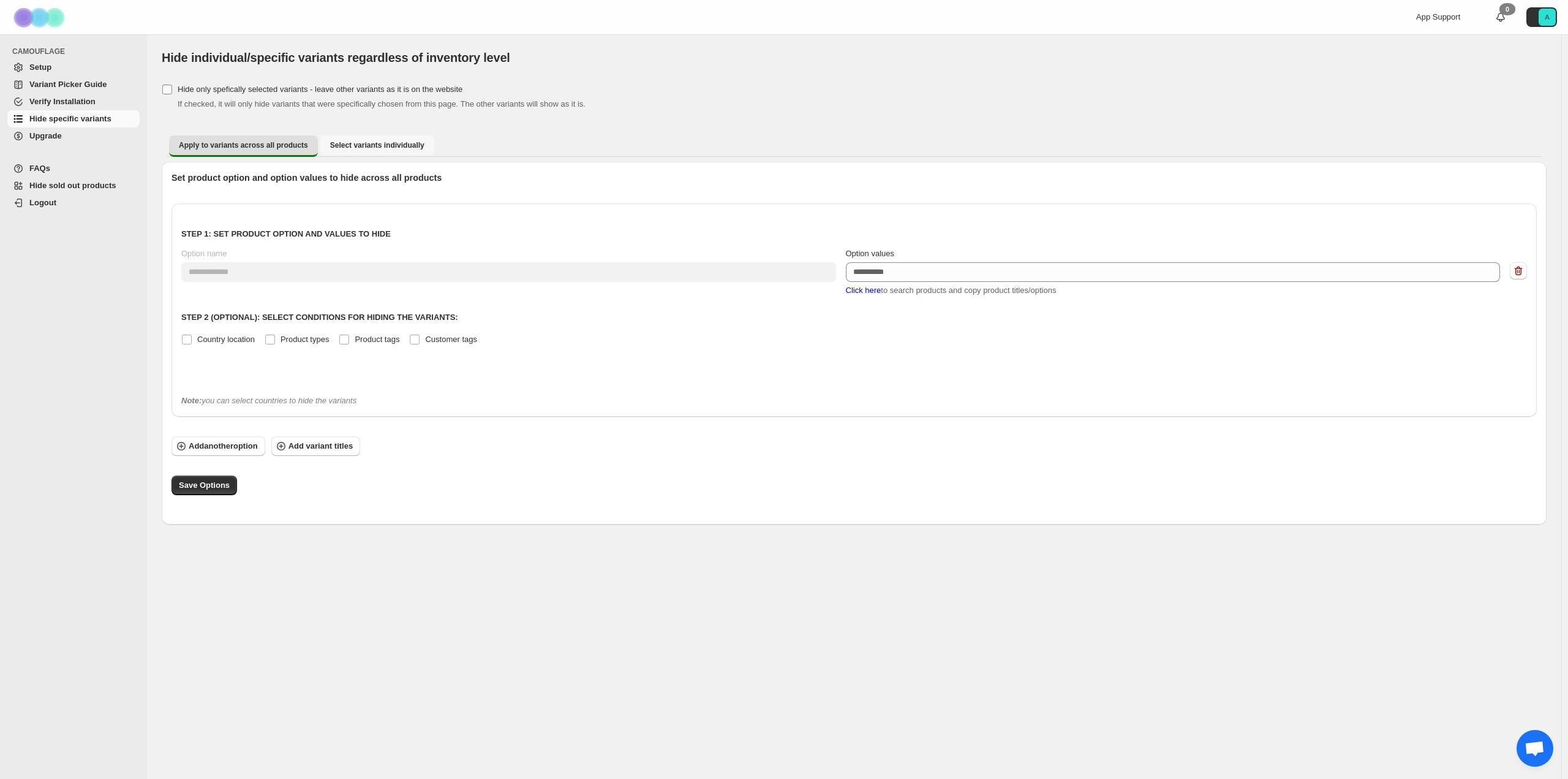
drag, startPoint x: 388, startPoint y: 143, endPoint x: 202, endPoint y: 77, distance: 197.4
click at [189, 81] on div "**********" at bounding box center [854, 303] width 1385 height 444
click at [871, 292] on span "Click here" at bounding box center [864, 290] width 36 height 9
click at [864, 289] on span "Click here" at bounding box center [864, 290] width 36 height 9
click at [1518, 269] on icon "button" at bounding box center [1519, 271] width 12 height 12
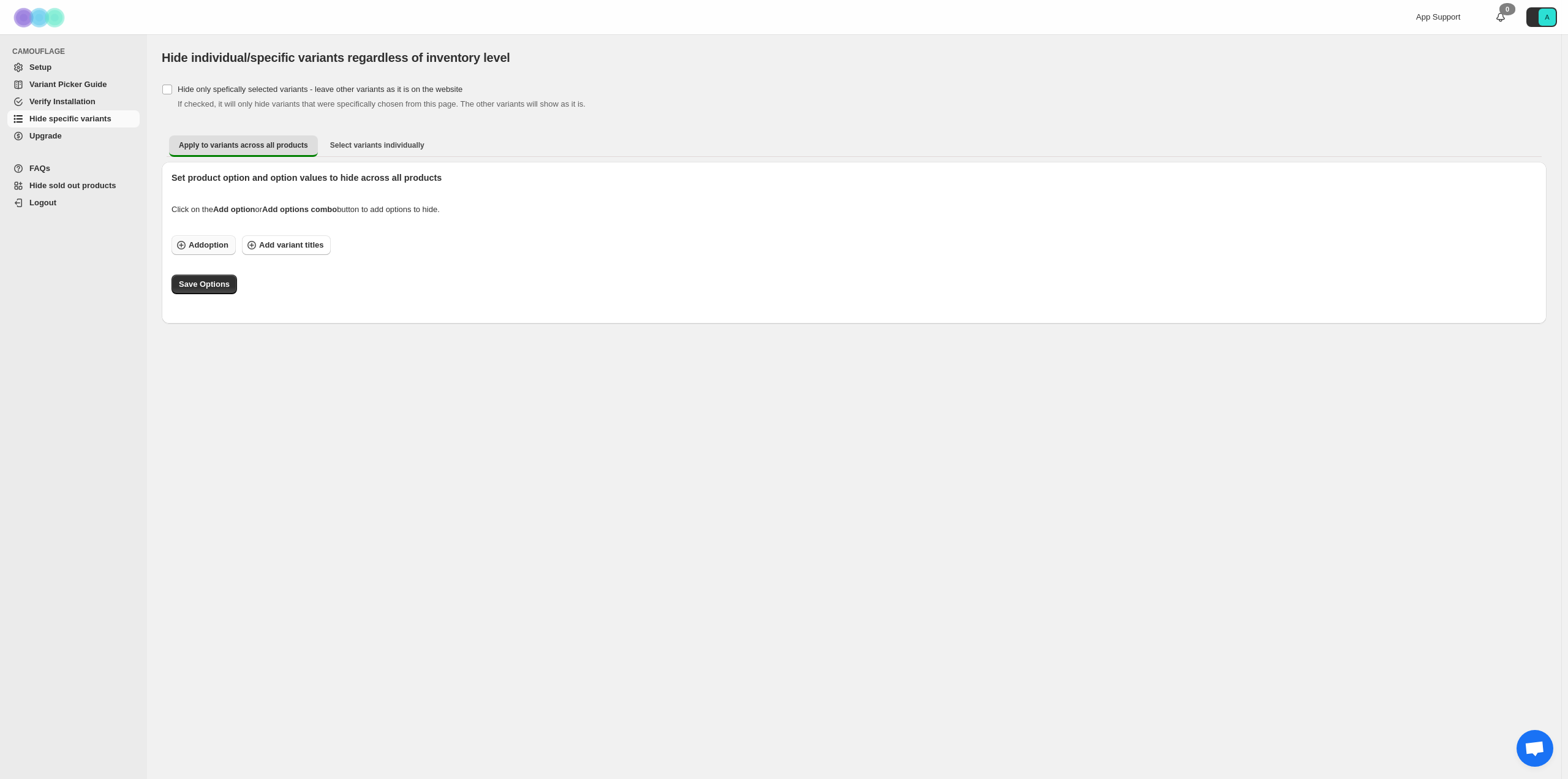
click at [212, 243] on span "Add option" at bounding box center [208, 245] width 39 height 12
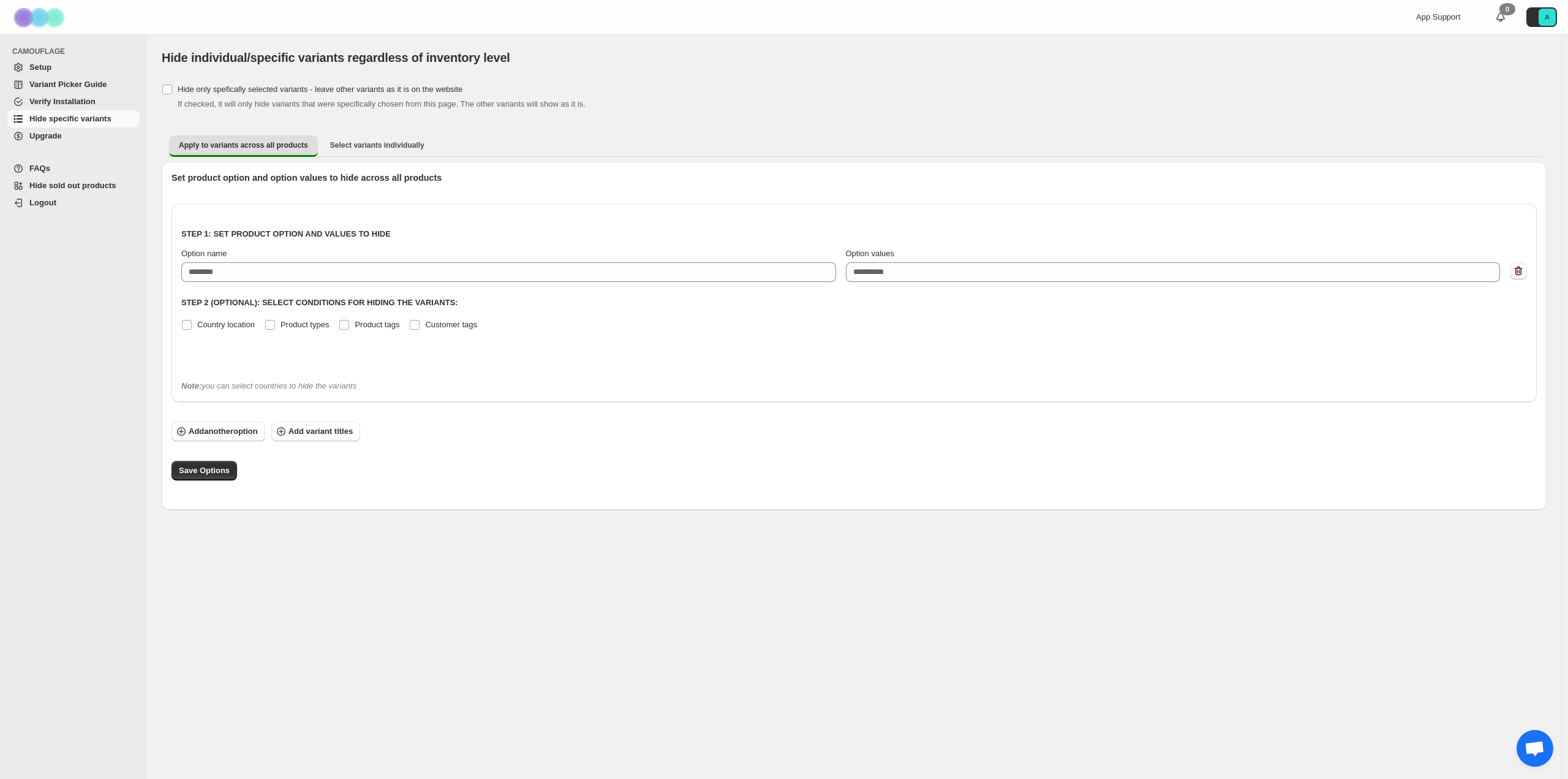
click at [1515, 264] on button "button" at bounding box center [1519, 271] width 17 height 17
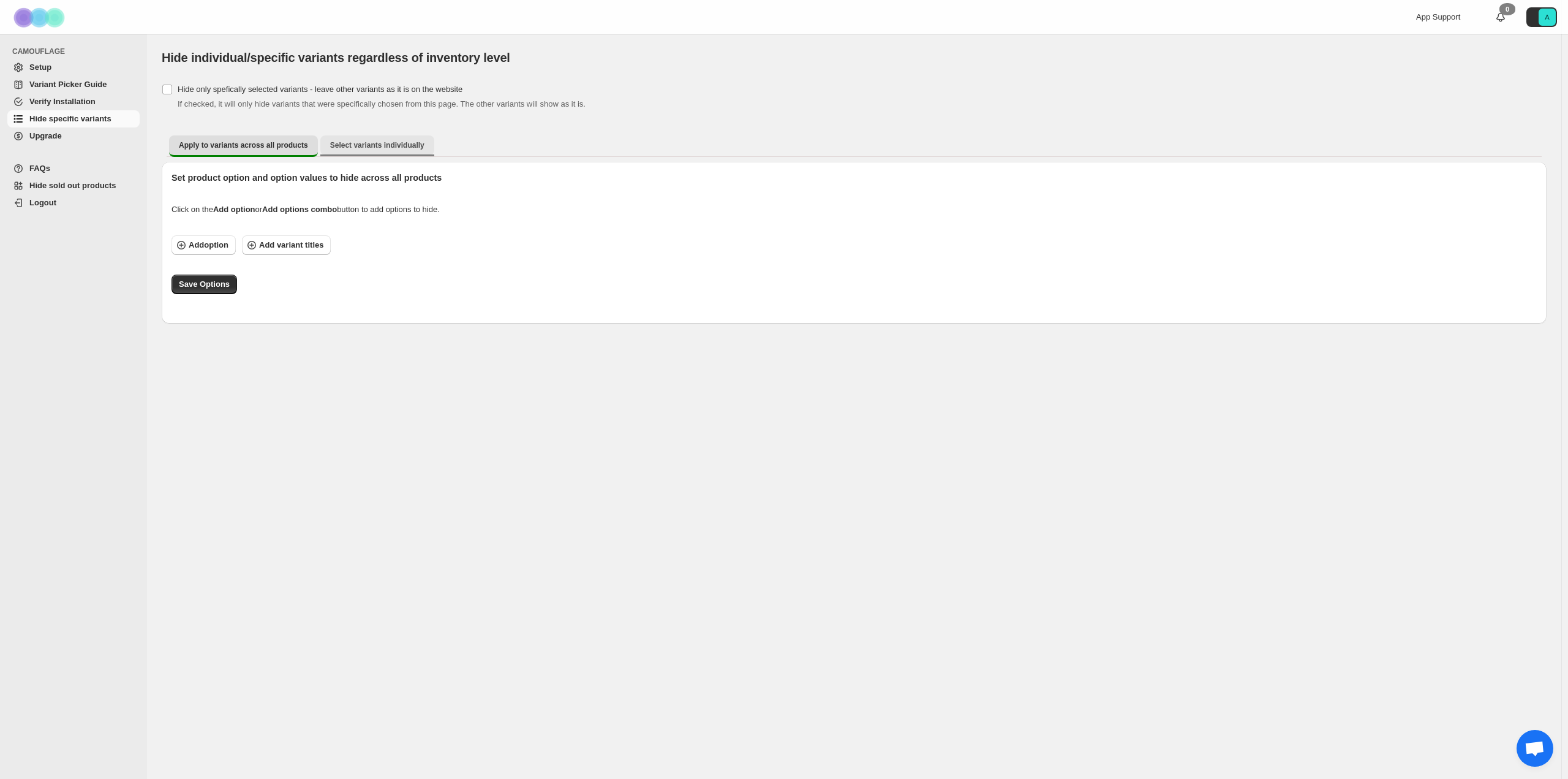
click at [370, 142] on span "Select variants individually" at bounding box center [377, 145] width 94 height 10
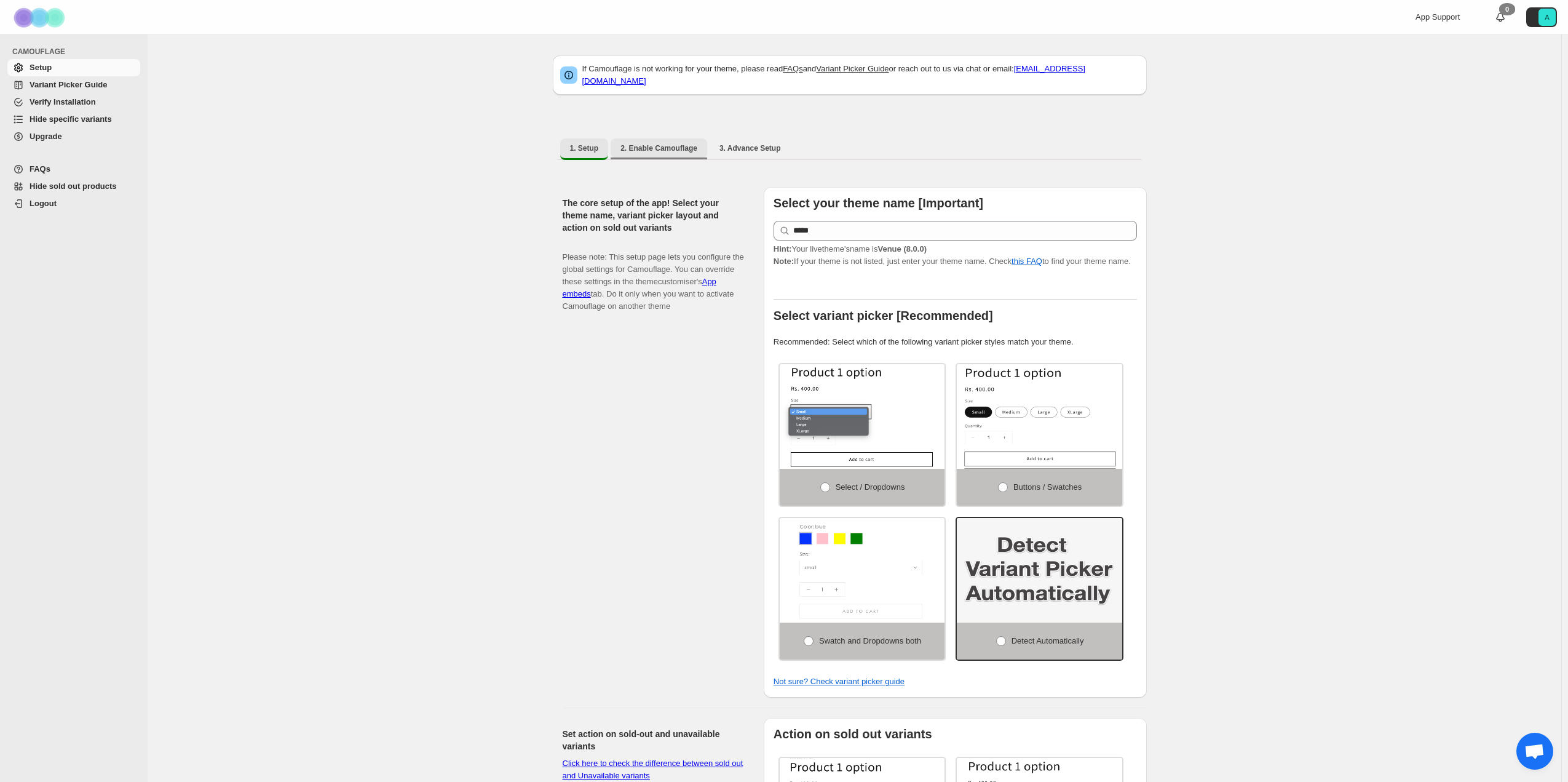
click at [663, 144] on span "2. Enable Camouflage" at bounding box center [658, 148] width 77 height 10
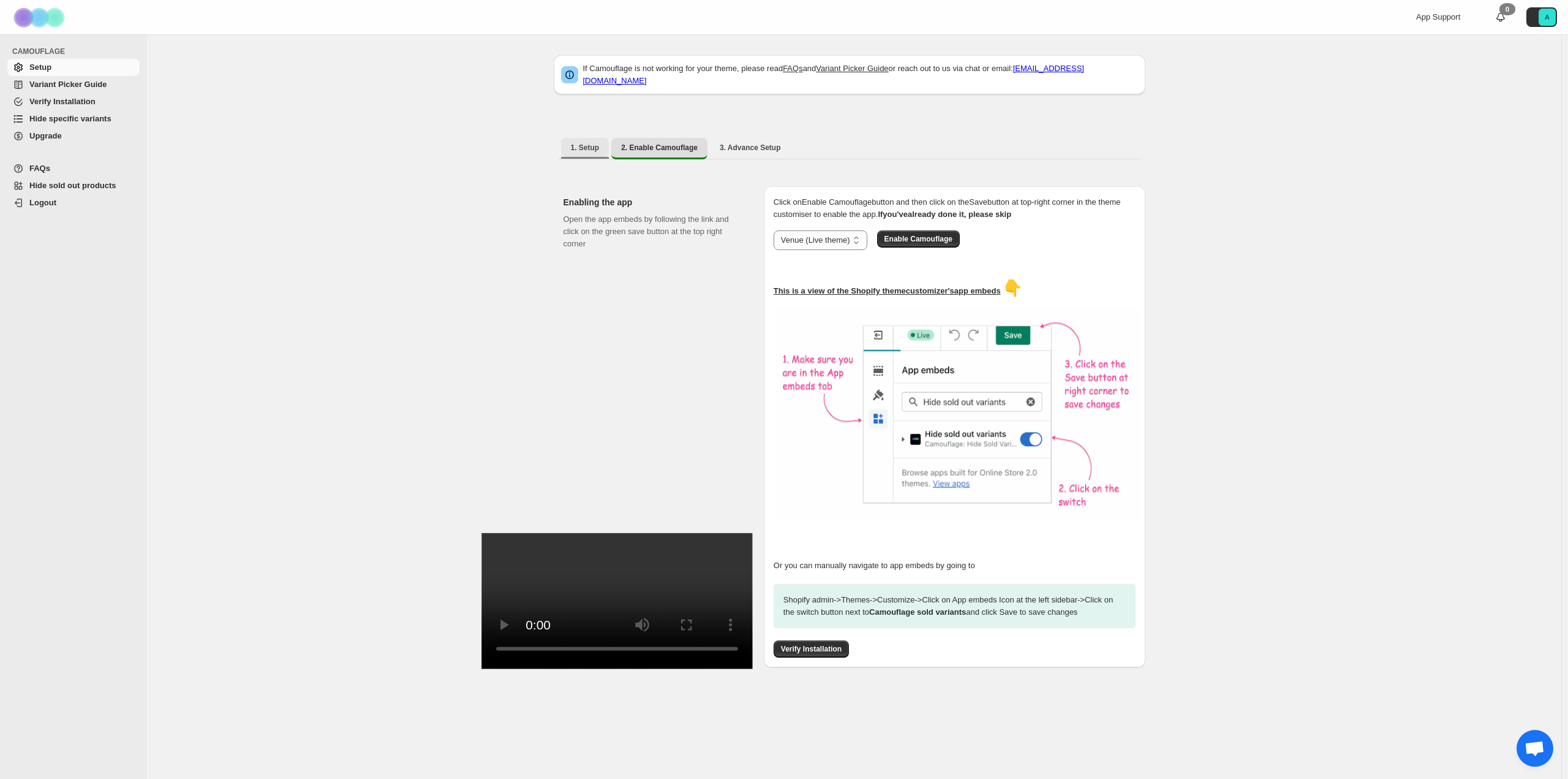
click at [594, 143] on span "1. Setup" at bounding box center [585, 148] width 29 height 10
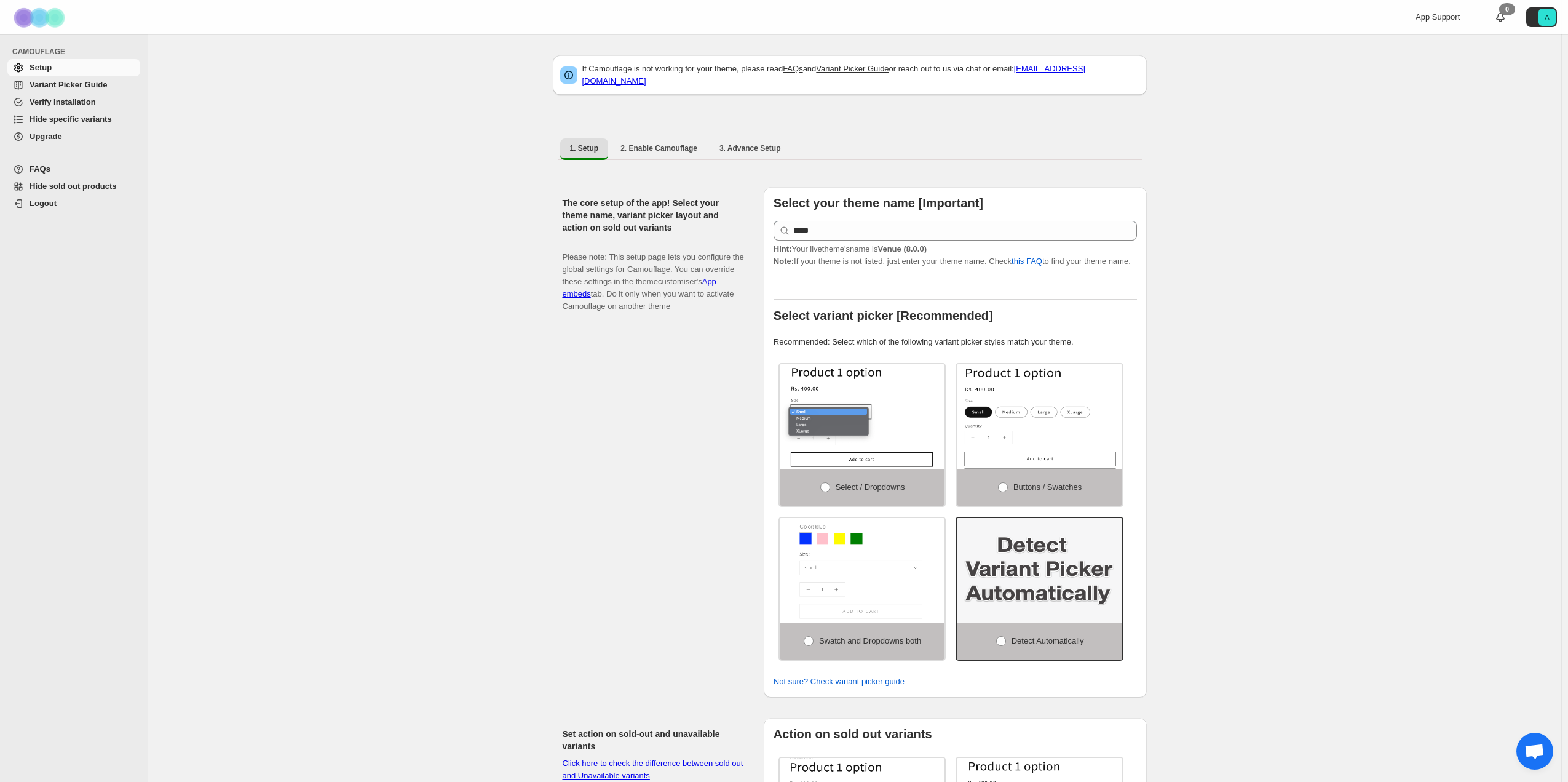
click at [82, 99] on span "Verify Installation" at bounding box center [63, 102] width 67 height 9
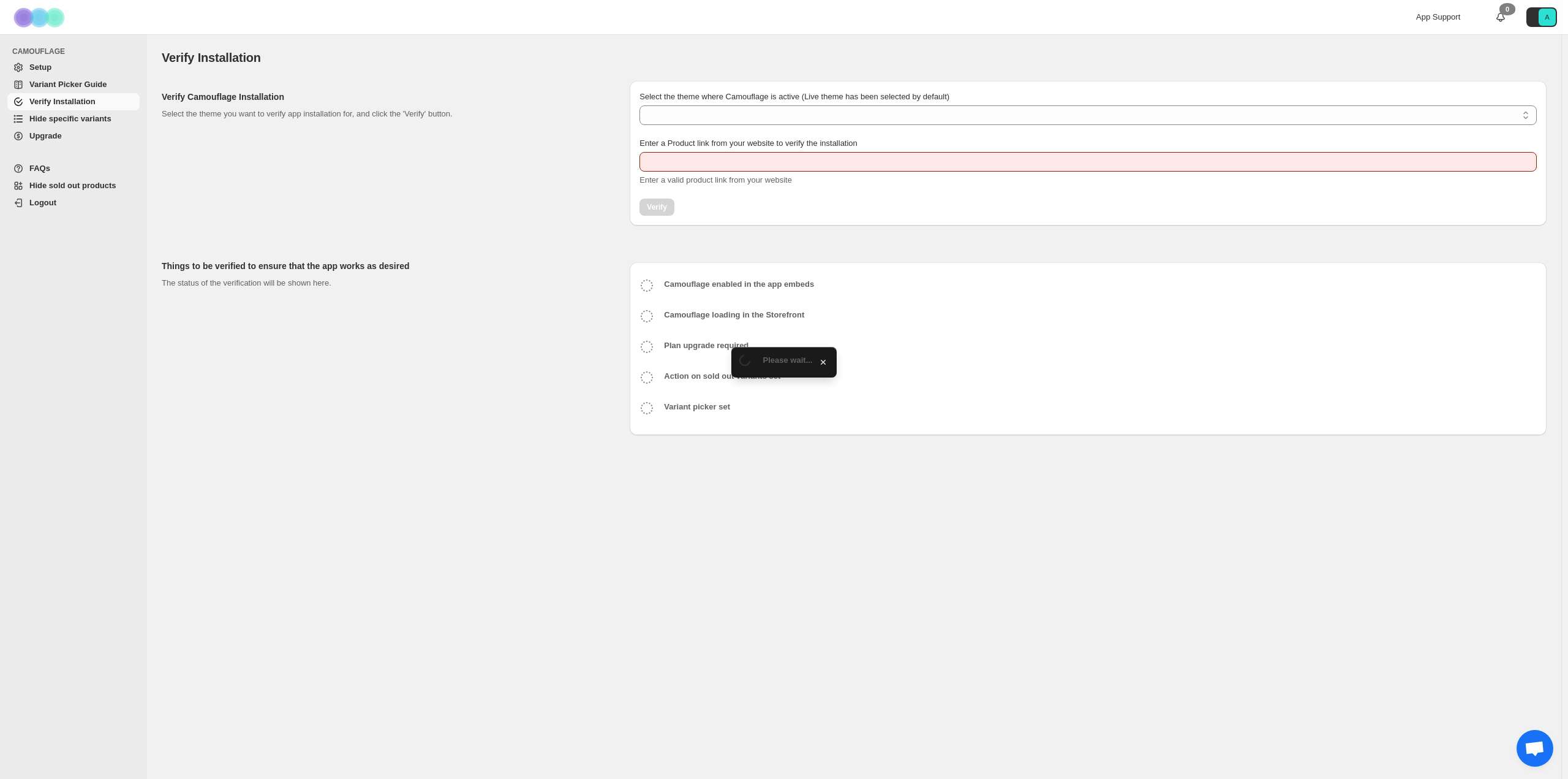
type input "**********"
select select "**********"
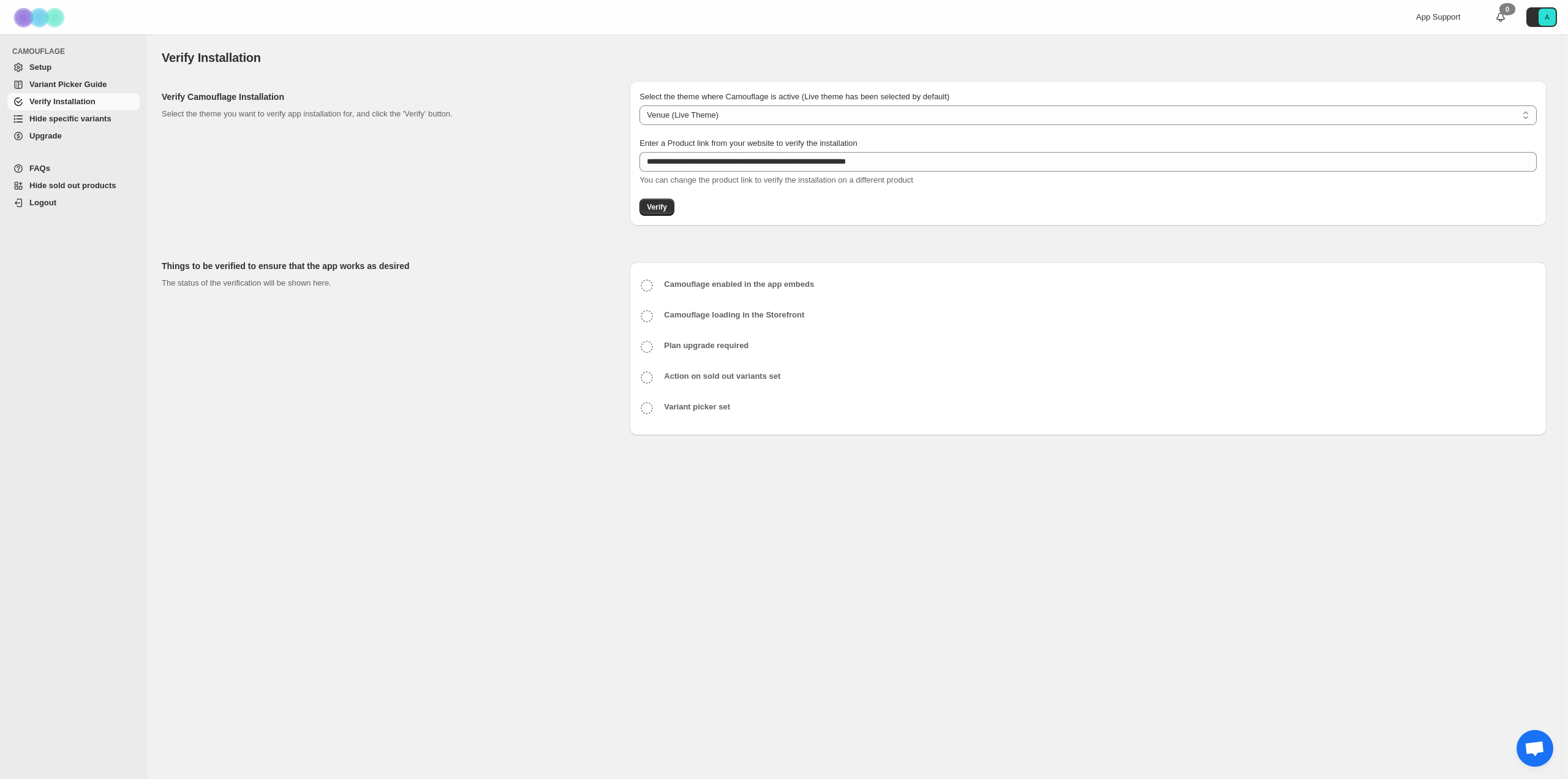
click at [73, 120] on span "Hide specific variants" at bounding box center [70, 118] width 82 height 9
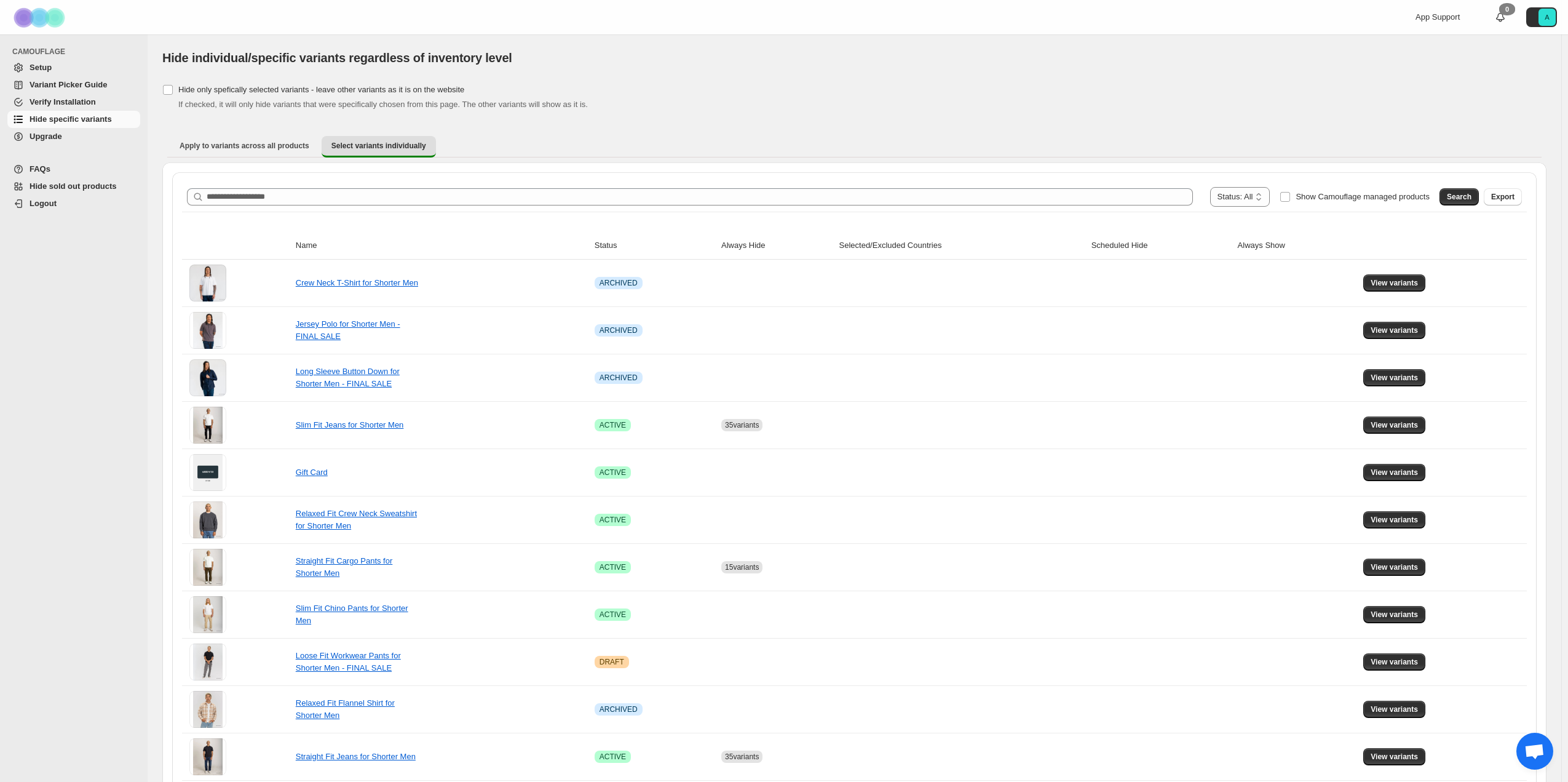
scroll to position [308, 0]
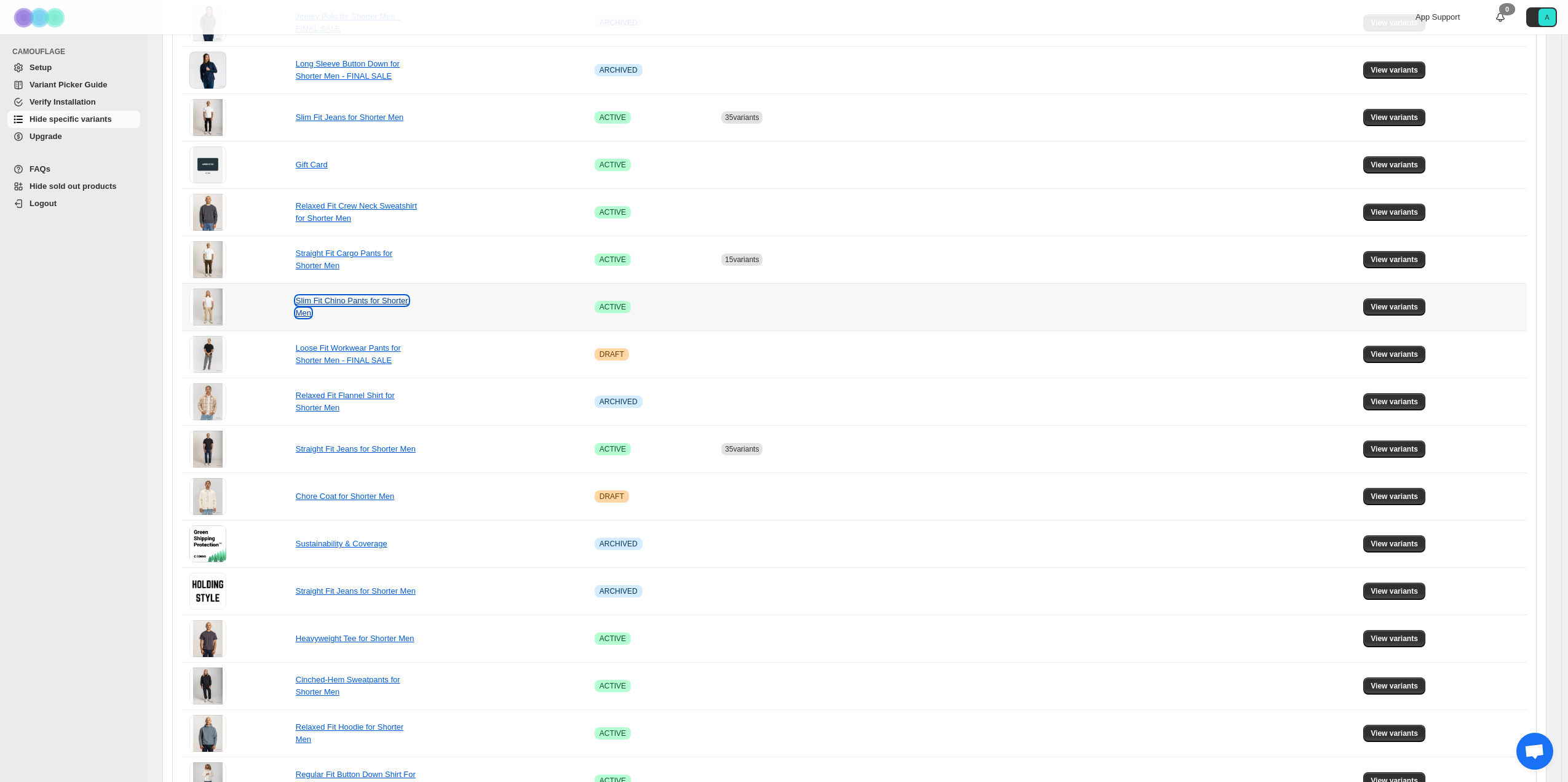
click at [356, 298] on link "Slim Fit Chino Pants for Shorter Men" at bounding box center [352, 307] width 113 height 22
click at [1418, 304] on span "View variants" at bounding box center [1394, 307] width 47 height 10
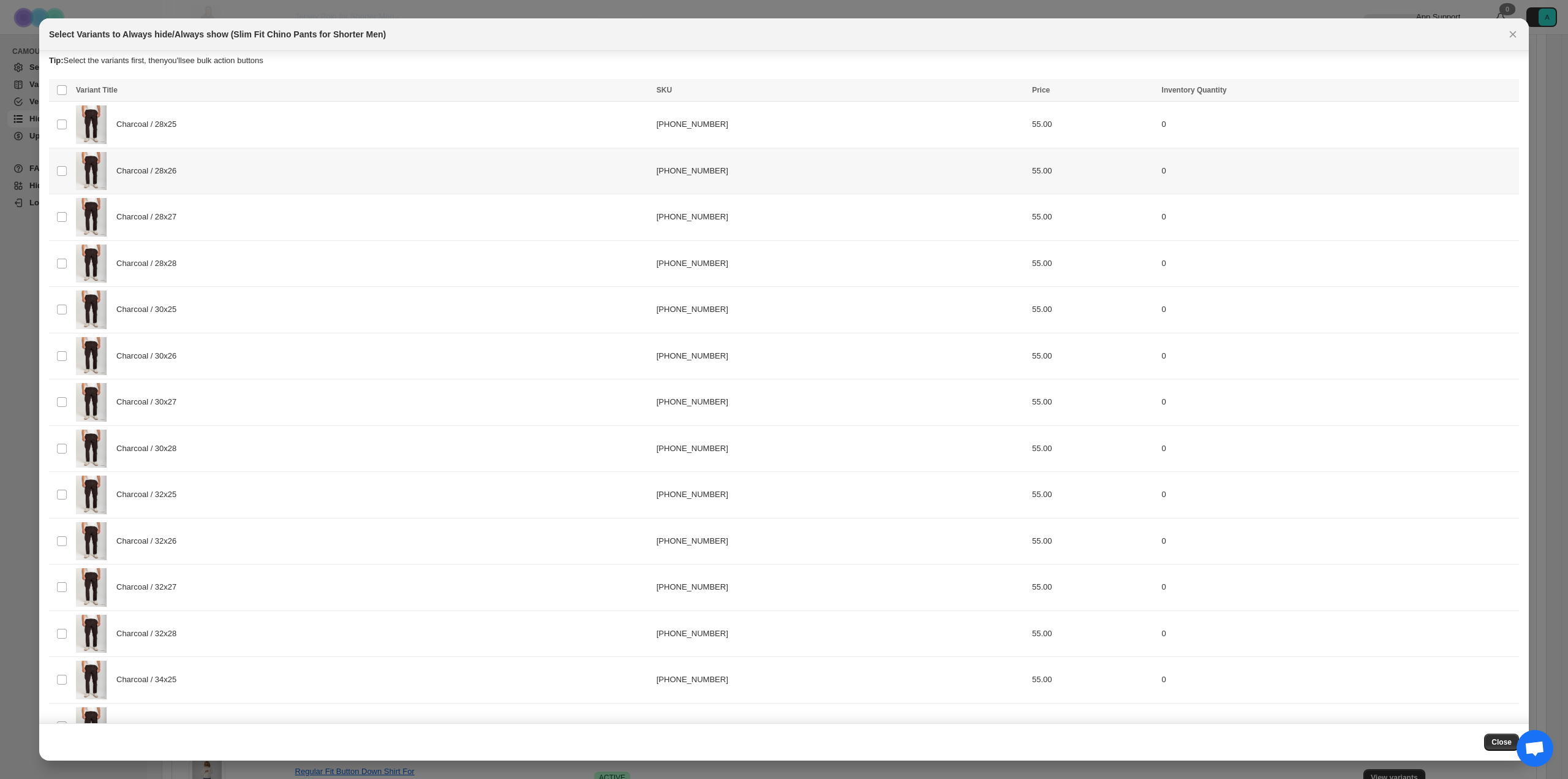
scroll to position [0, 0]
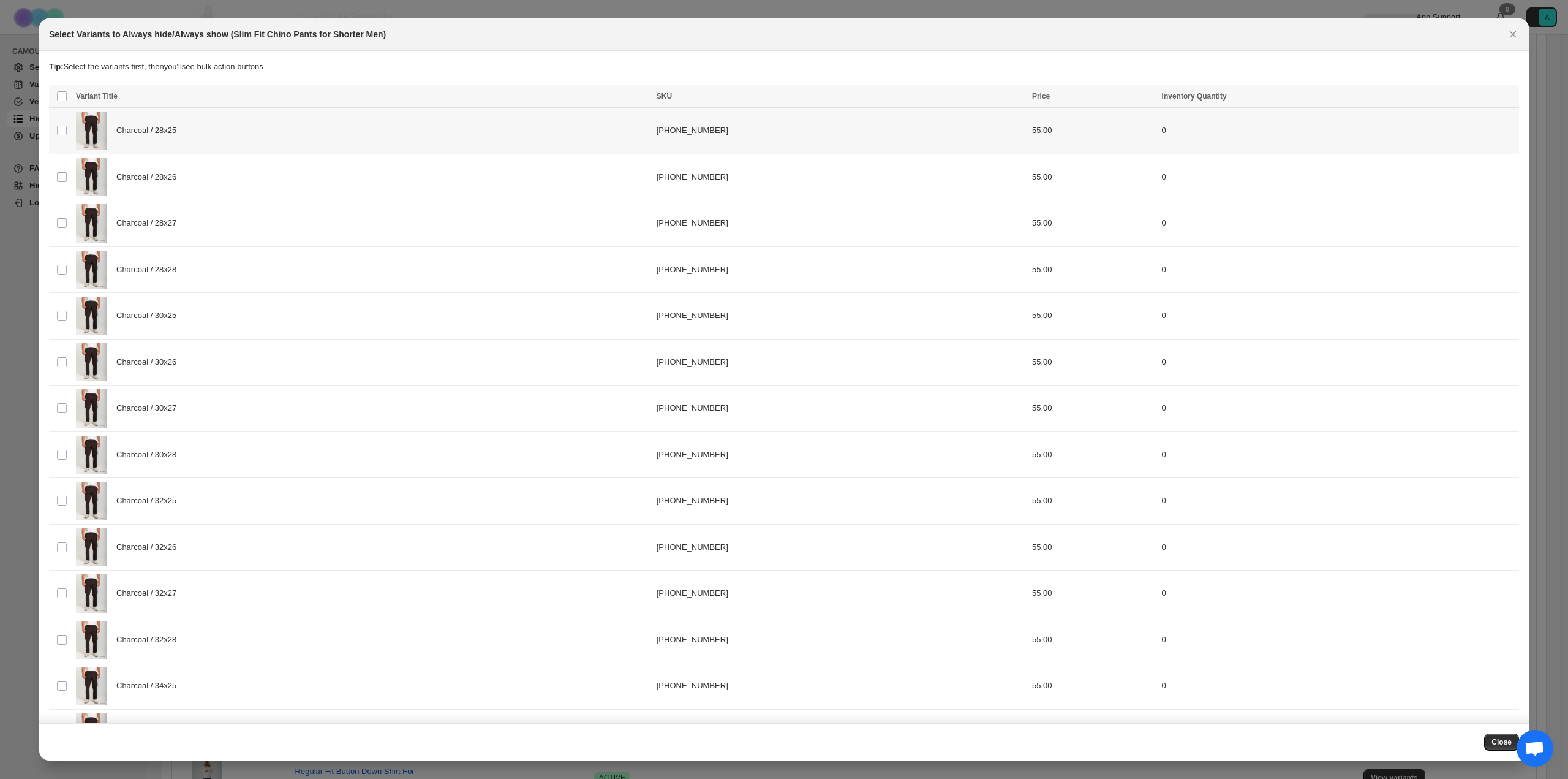
click at [57, 137] on td "Select product variant" at bounding box center [60, 131] width 23 height 46
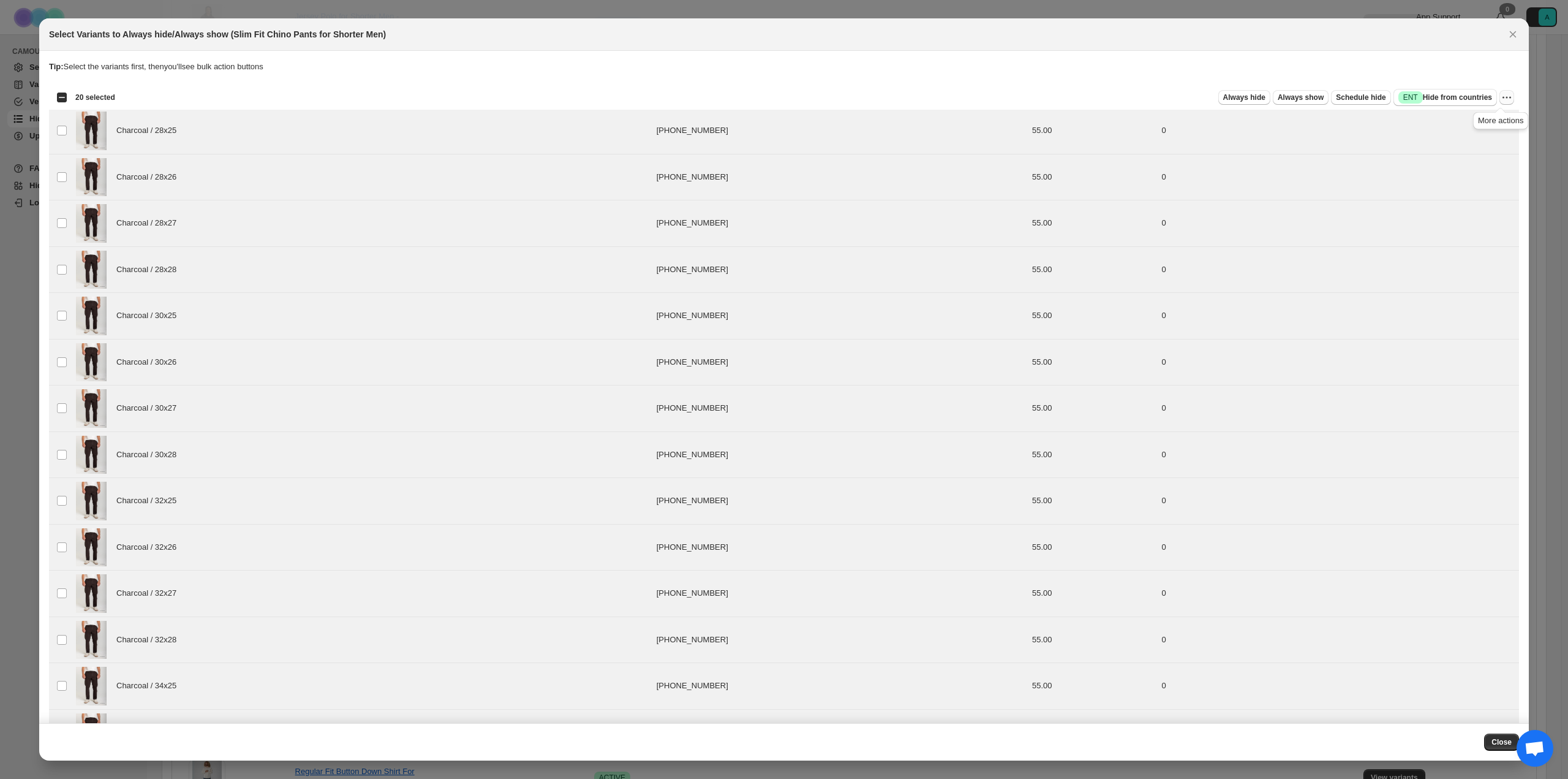
click at [1503, 96] on icon "More actions" at bounding box center [1507, 97] width 12 height 12
click at [1251, 99] on span "Always hide" at bounding box center [1244, 97] width 43 height 10
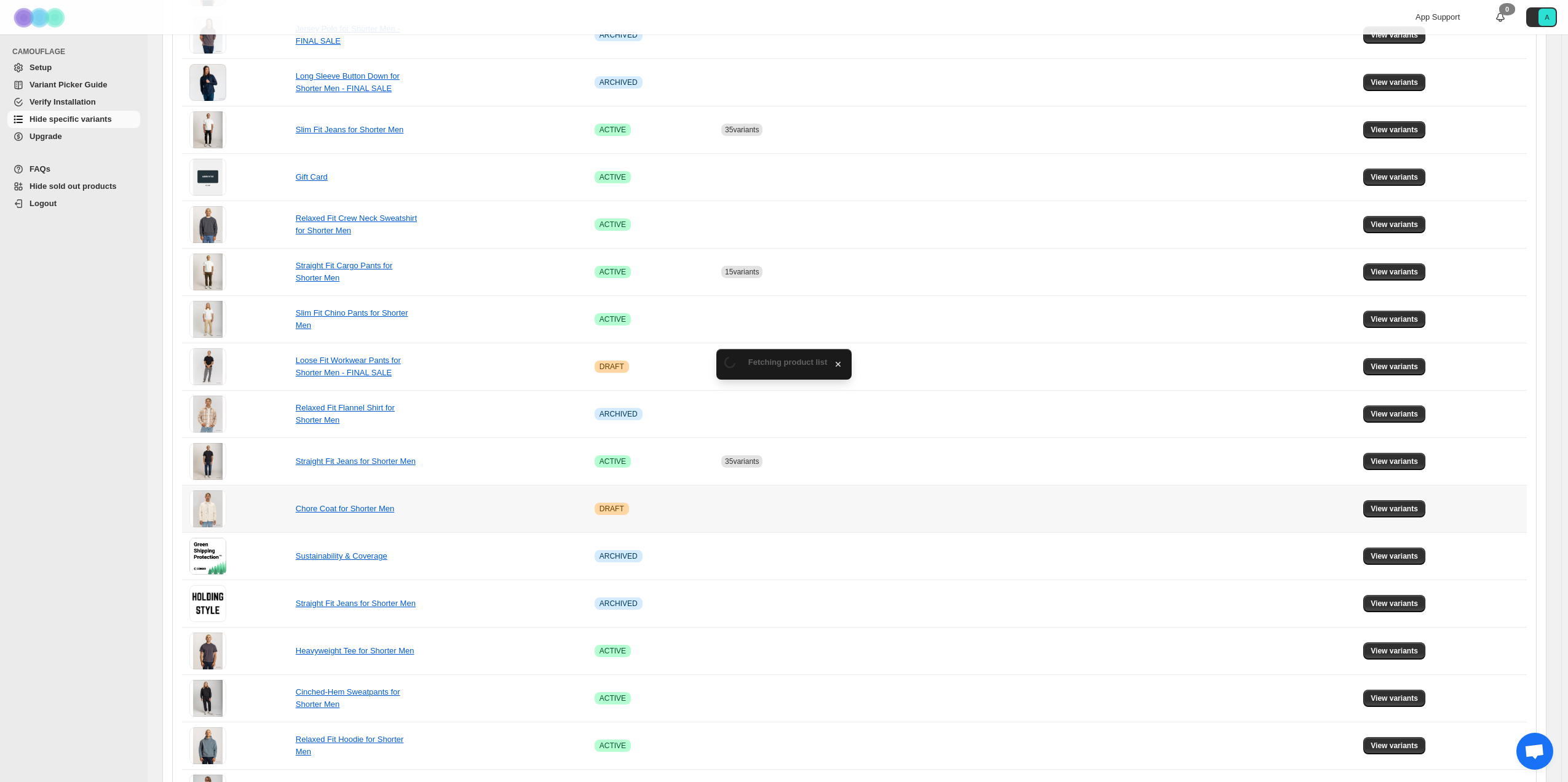
scroll to position [308, 0]
